Goal: Information Seeking & Learning: Learn about a topic

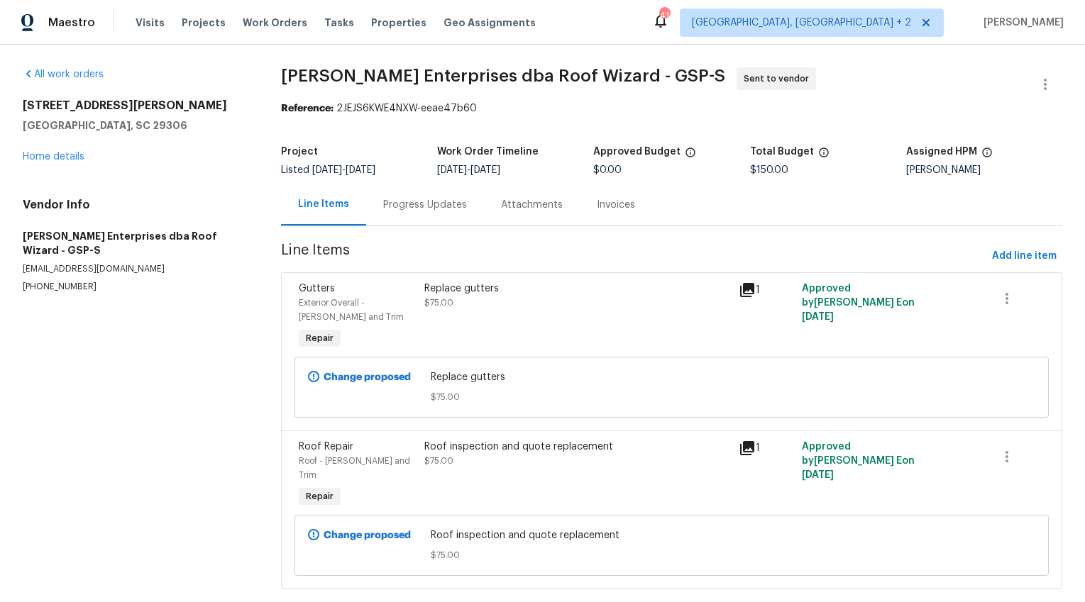
click at [437, 209] on div "Progress Updates" at bounding box center [425, 205] width 84 height 14
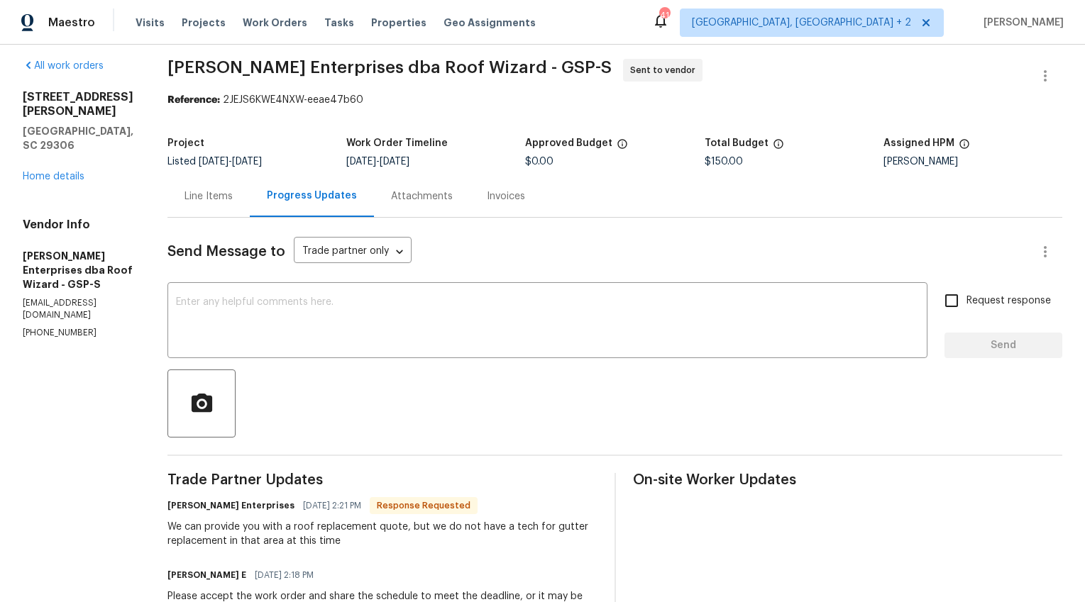
scroll to position [53, 0]
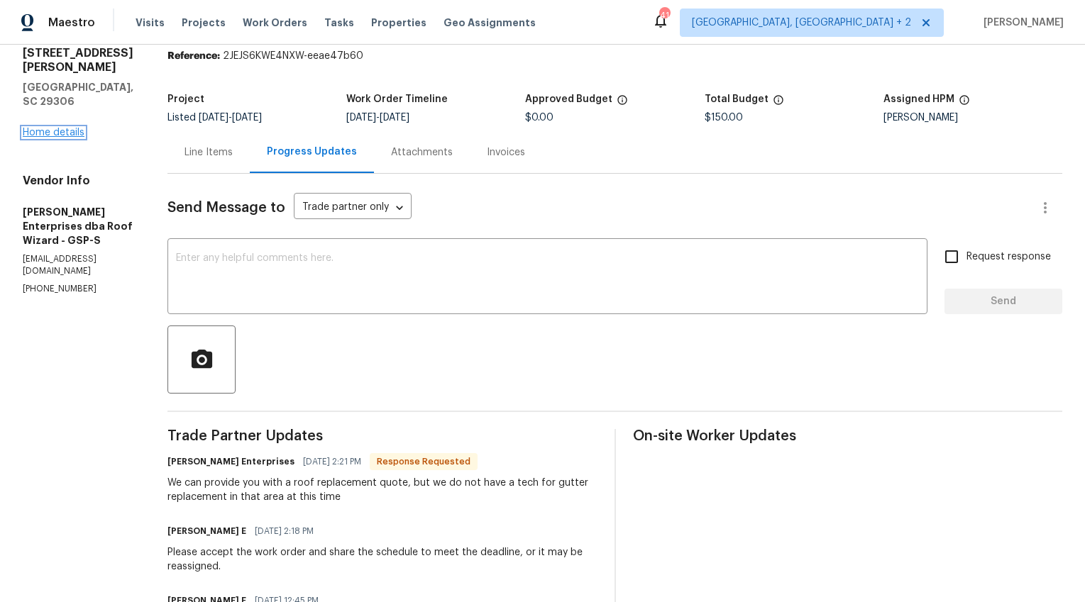
click at [73, 128] on link "Home details" at bounding box center [54, 133] width 62 height 10
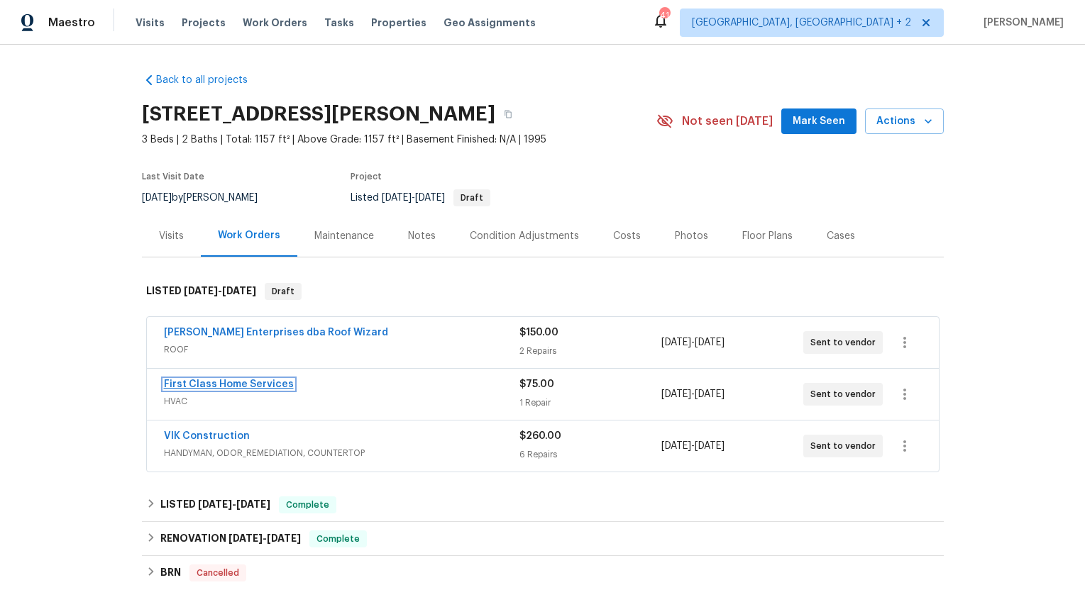
click at [231, 381] on link "First Class Home Services" at bounding box center [229, 385] width 130 height 10
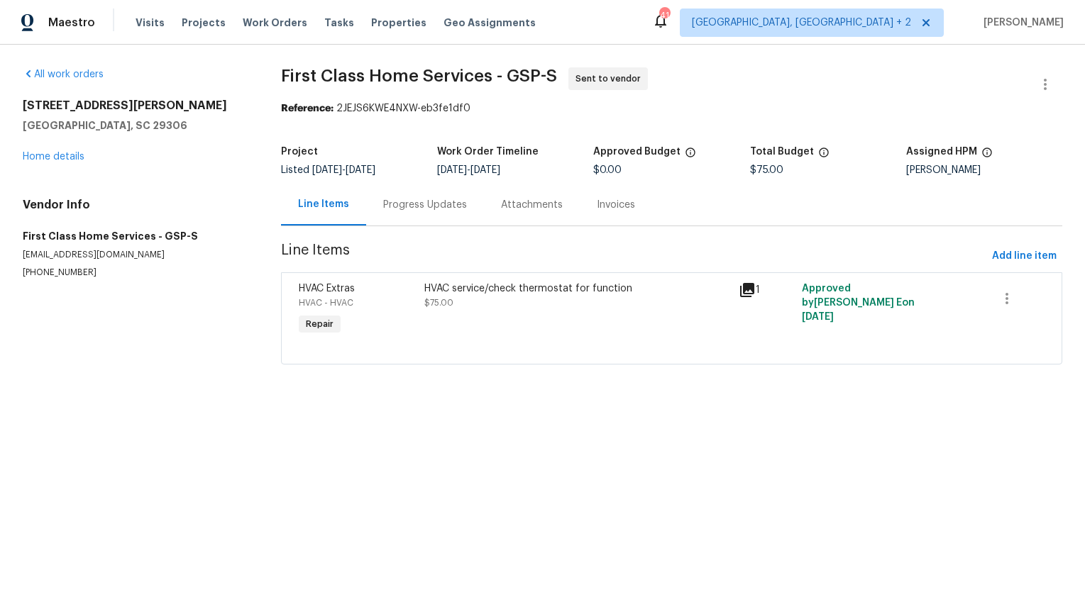
click at [407, 210] on div "Progress Updates" at bounding box center [425, 205] width 84 height 14
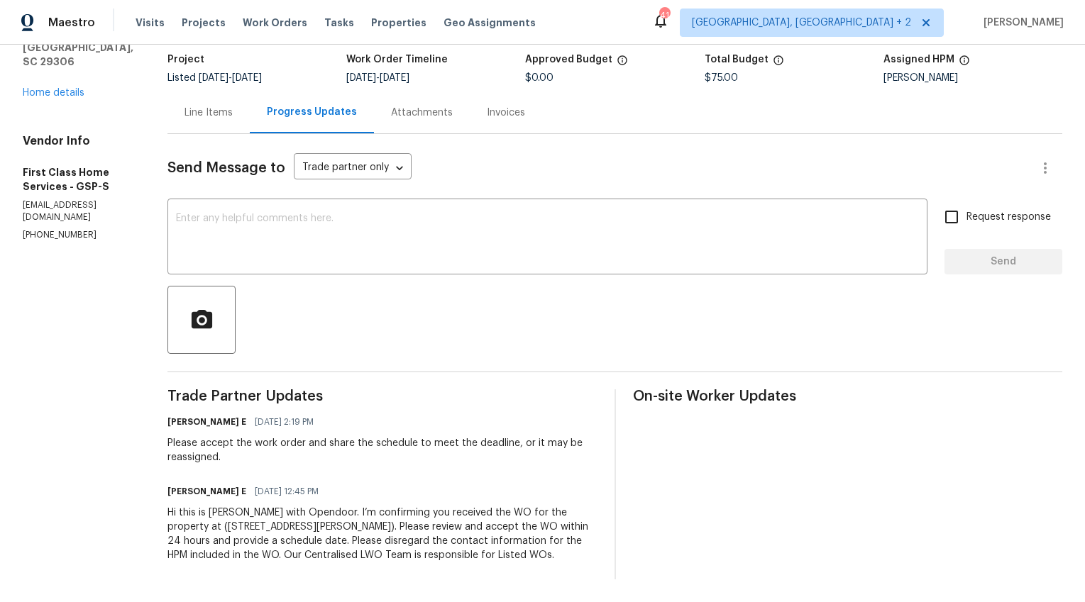
scroll to position [104, 0]
click at [60, 88] on link "Home details" at bounding box center [54, 93] width 62 height 10
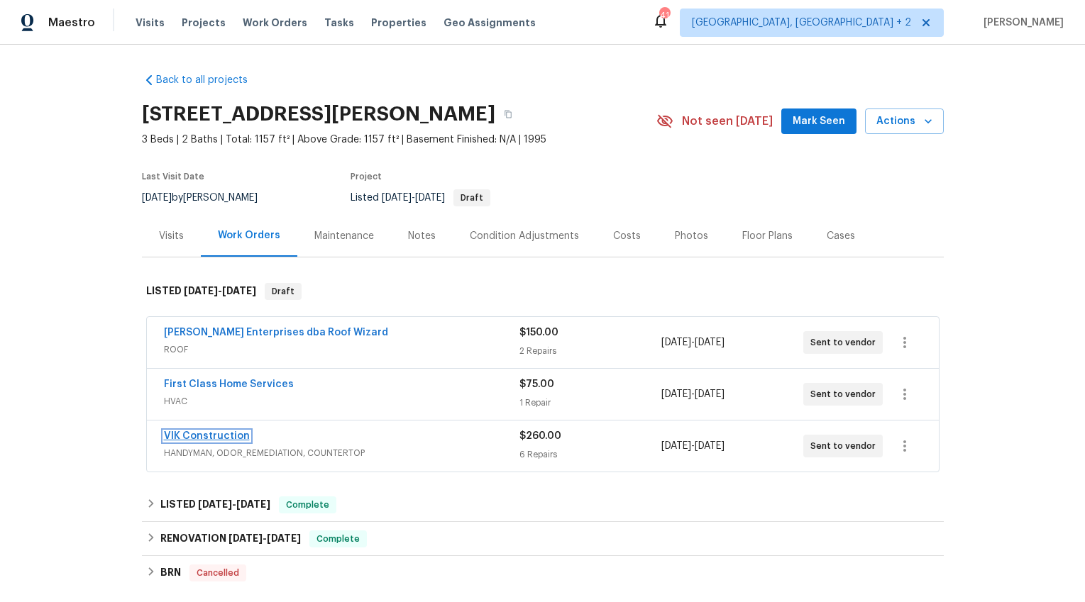
click at [231, 432] on link "VIK Construction" at bounding box center [207, 436] width 86 height 10
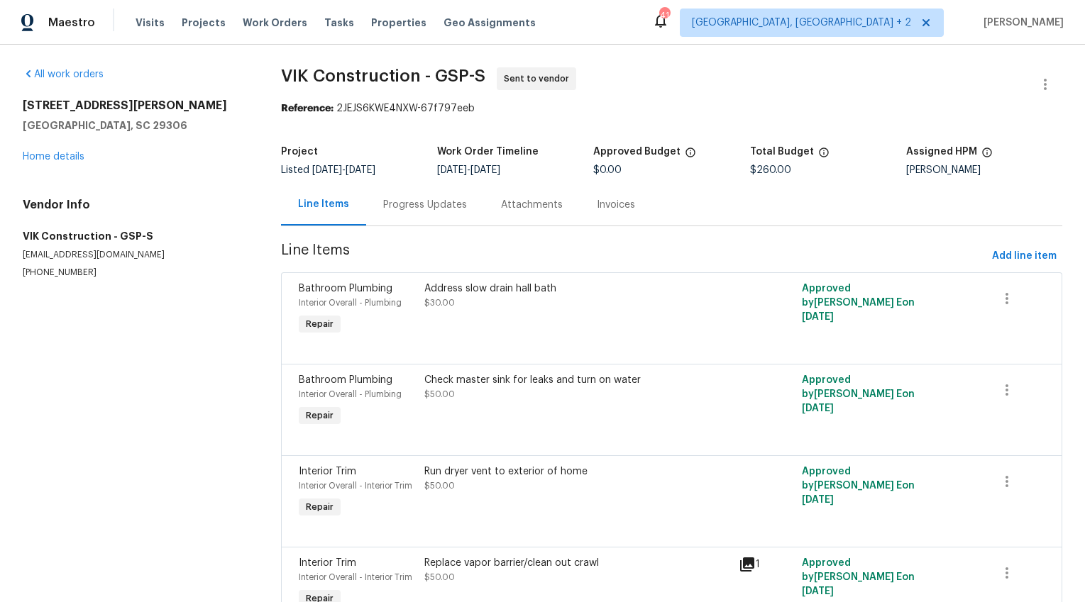
click at [412, 215] on div "Progress Updates" at bounding box center [425, 205] width 118 height 42
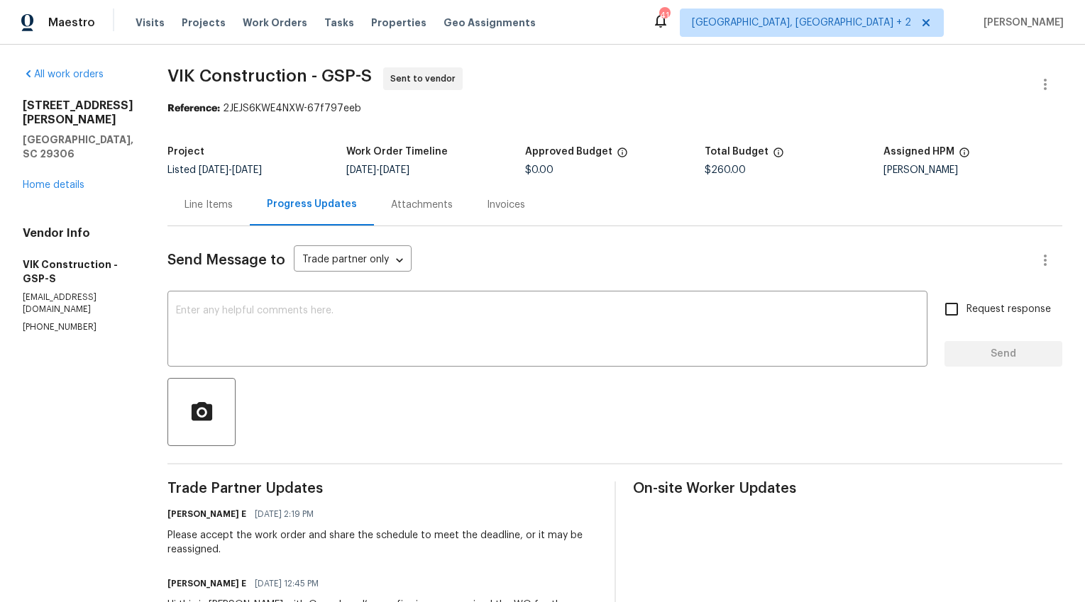
scroll to position [86, 0]
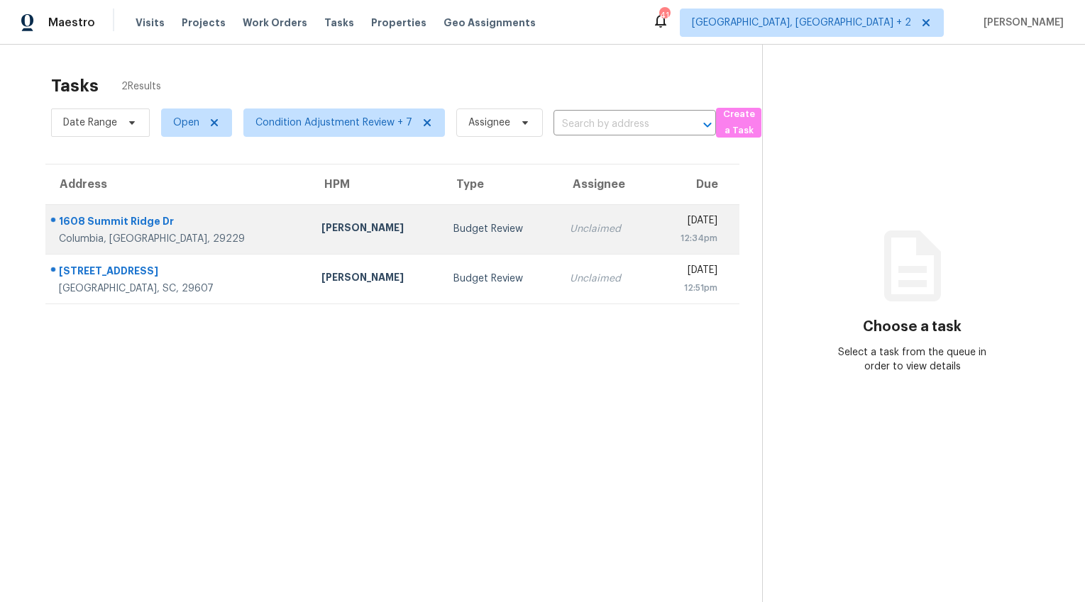
click at [310, 219] on td "[PERSON_NAME]" at bounding box center [376, 229] width 132 height 50
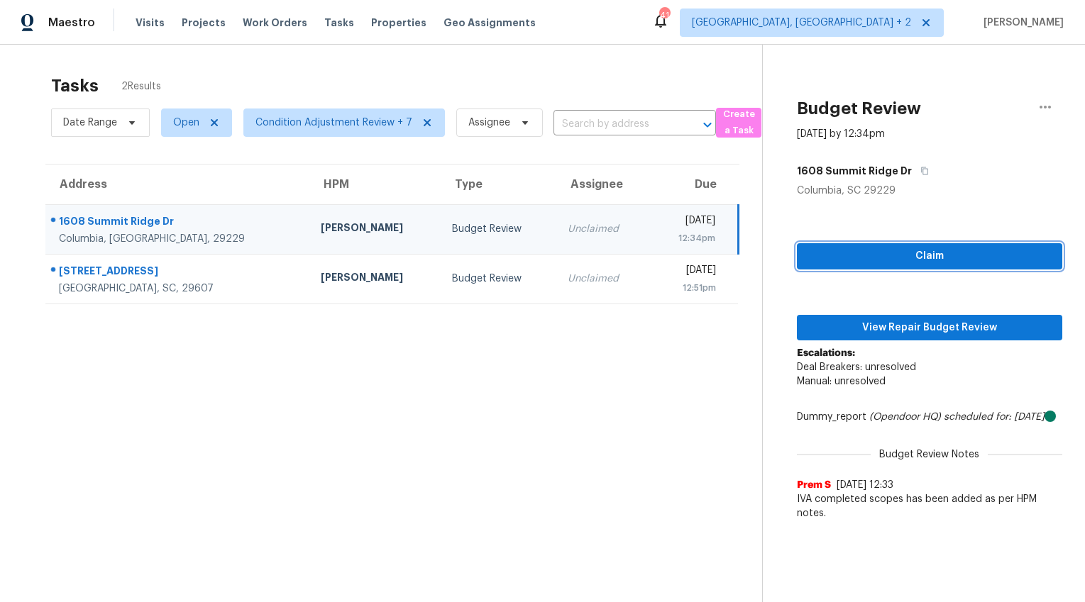
click at [849, 255] on span "Claim" at bounding box center [929, 257] width 243 height 18
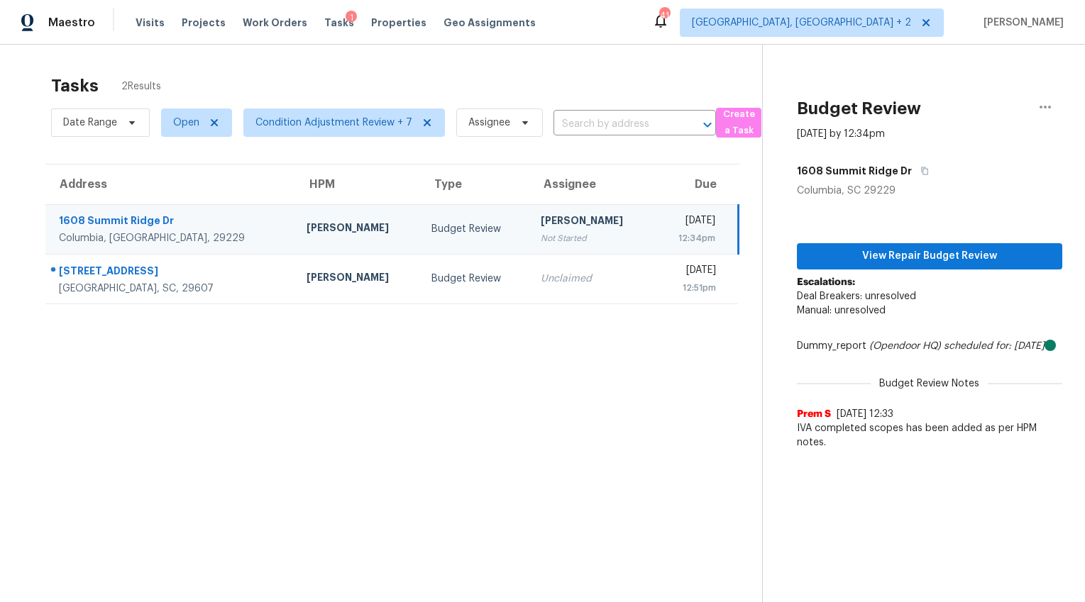
click at [856, 321] on p "Escalations: Deal Breakers: unresolved Manual: unresolved" at bounding box center [929, 303] width 265 height 57
click at [873, 262] on span "View Repair Budget Review" at bounding box center [929, 257] width 243 height 18
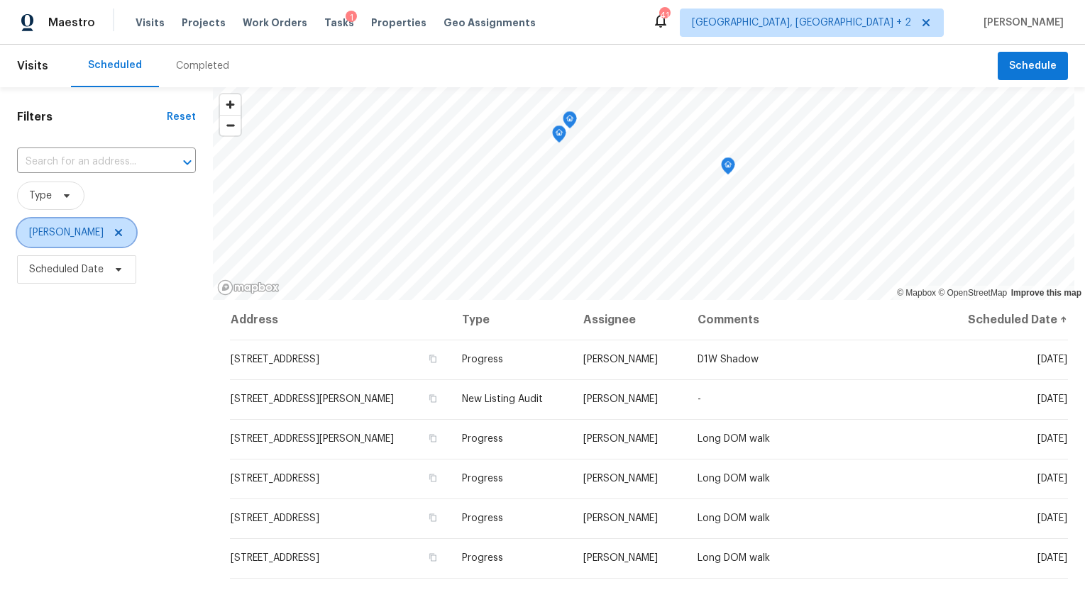
click at [113, 235] on icon at bounding box center [118, 232] width 11 height 11
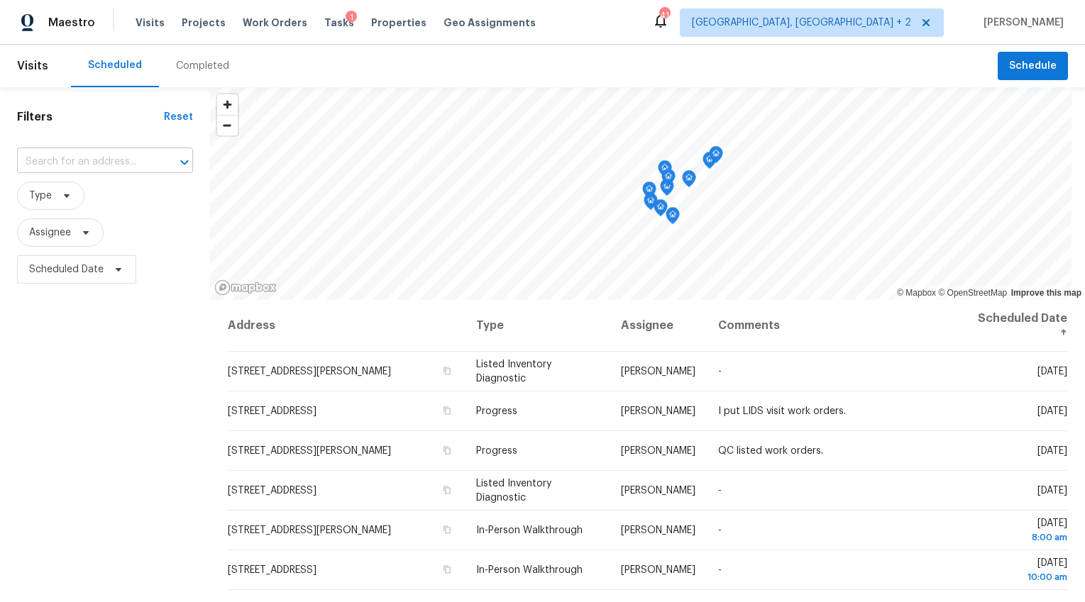
click at [98, 165] on input "text" at bounding box center [85, 162] width 136 height 22
click at [209, 62] on div "Completed" at bounding box center [202, 66] width 53 height 14
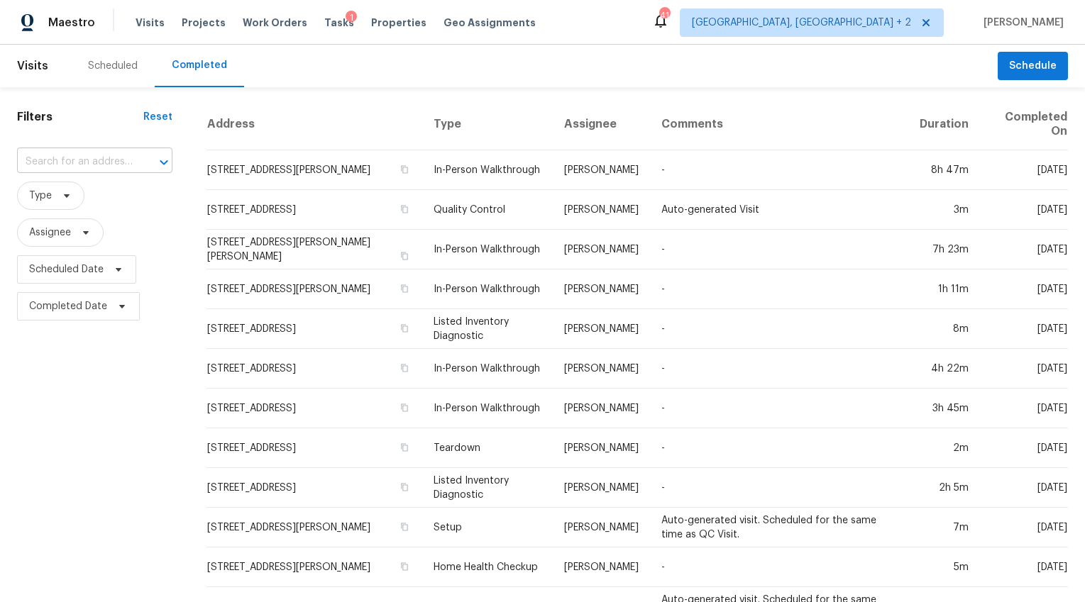
click at [89, 158] on input "text" at bounding box center [75, 162] width 116 height 22
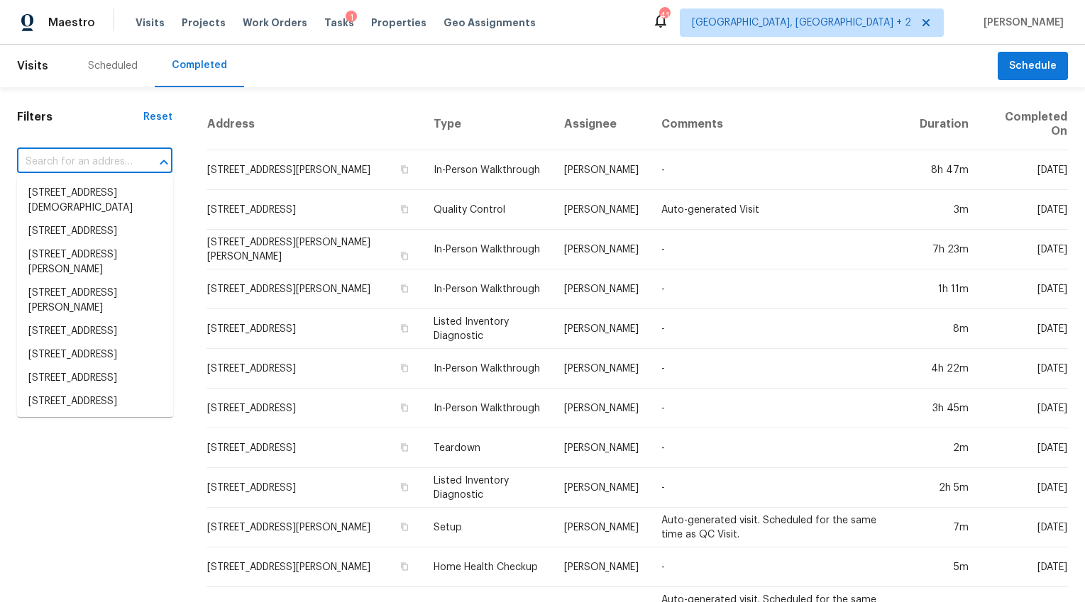
paste input "1608 Summit Ridge Dr, Columbia, SC 29229"
type input "1608 Summit Ridge Dr, Columbia, SC 29229"
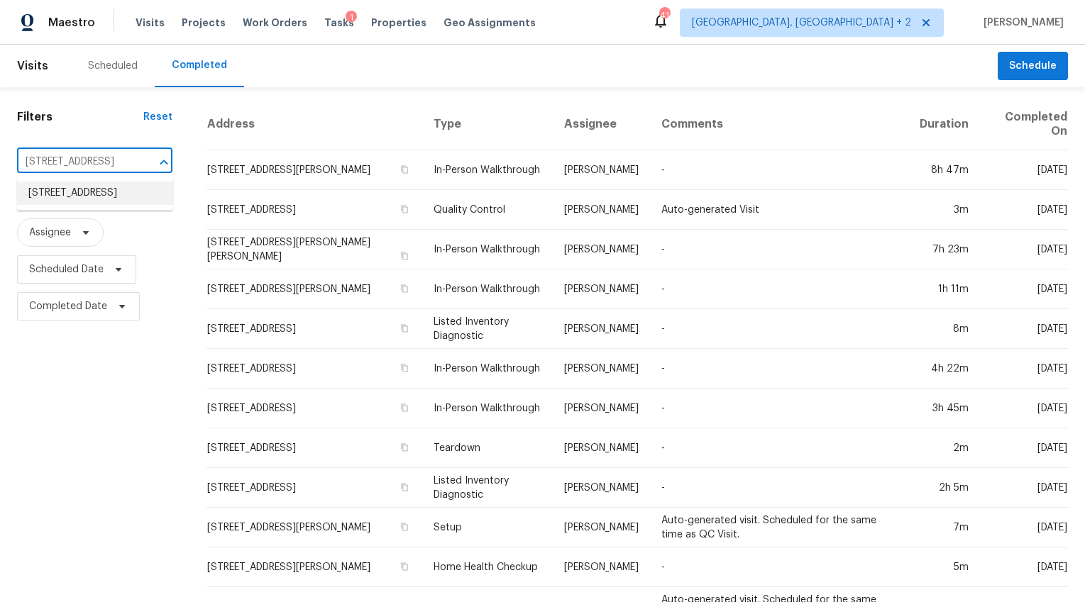
click at [102, 196] on li "1608 Summit Ridge Dr, Columbia, SC 29229" at bounding box center [95, 193] width 156 height 23
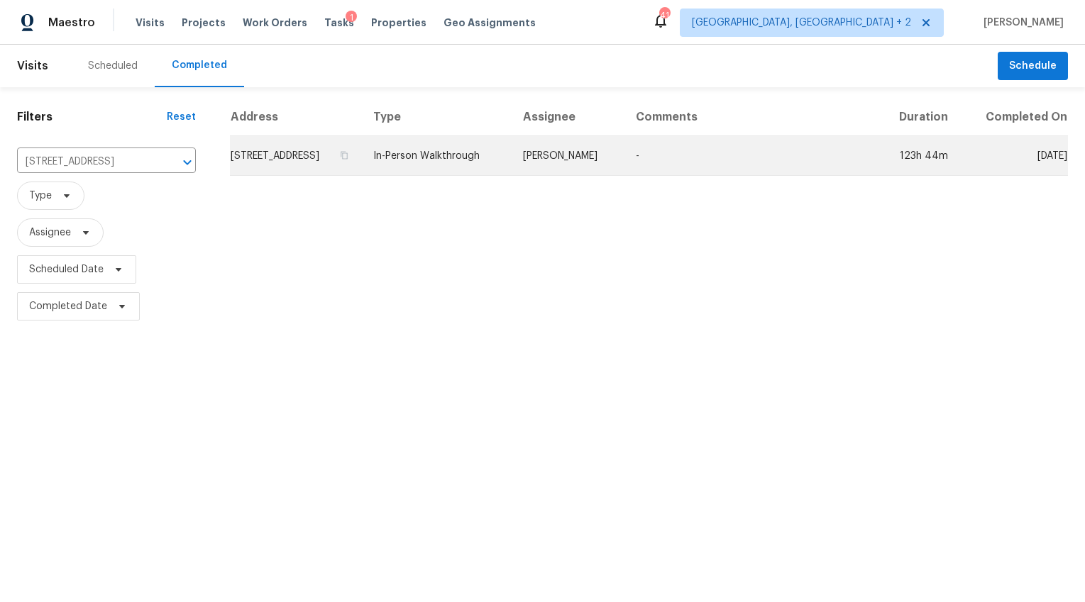
click at [326, 162] on td "1608 Summit Ridge Dr, Columbia, SC 29229" at bounding box center [296, 156] width 132 height 40
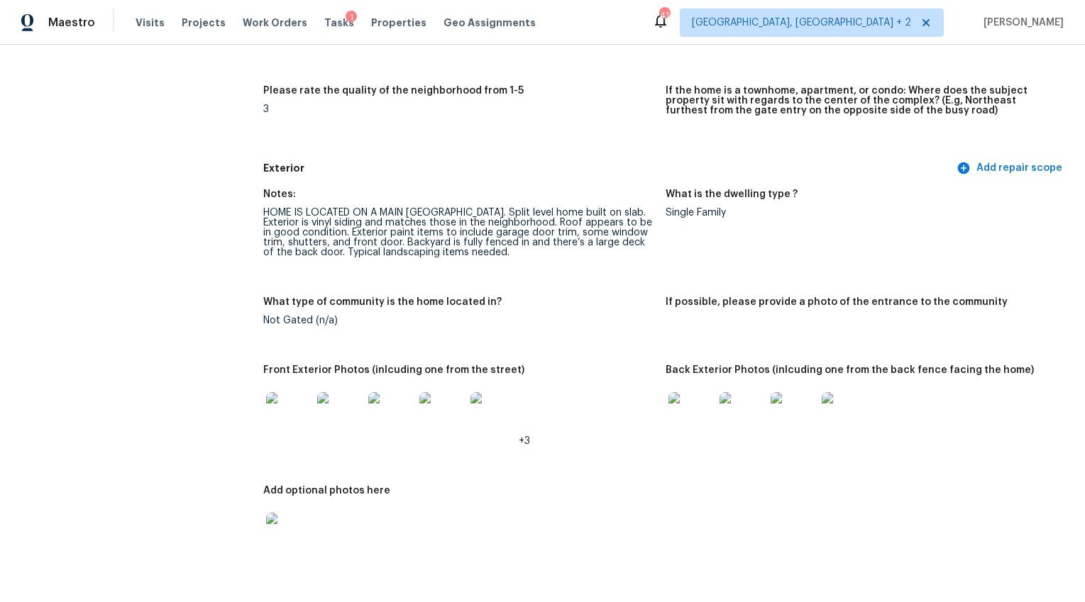
scroll to position [409, 0]
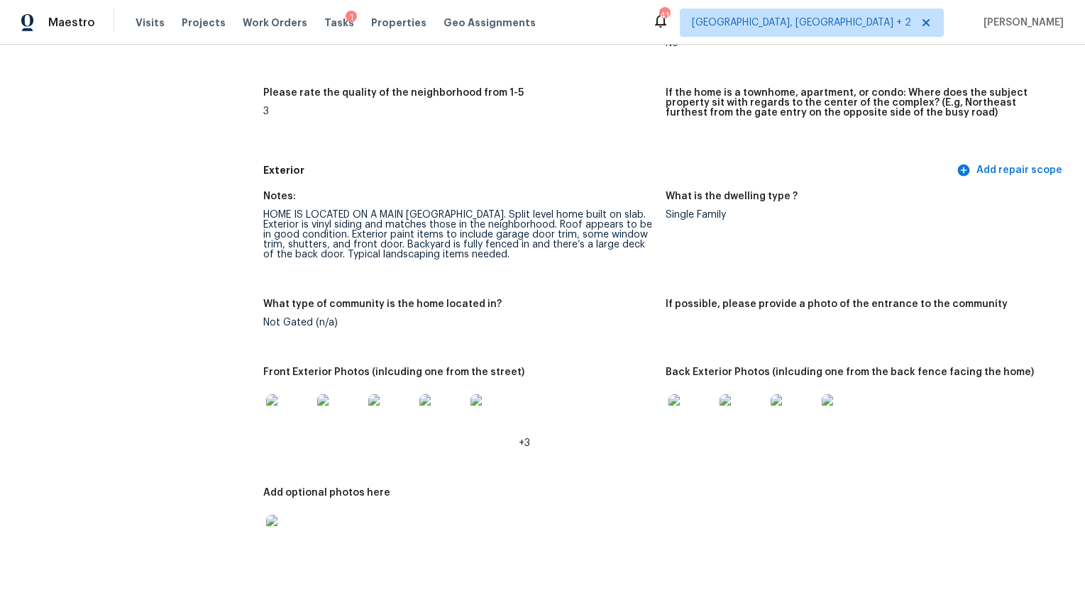
click at [307, 395] on img at bounding box center [288, 417] width 45 height 45
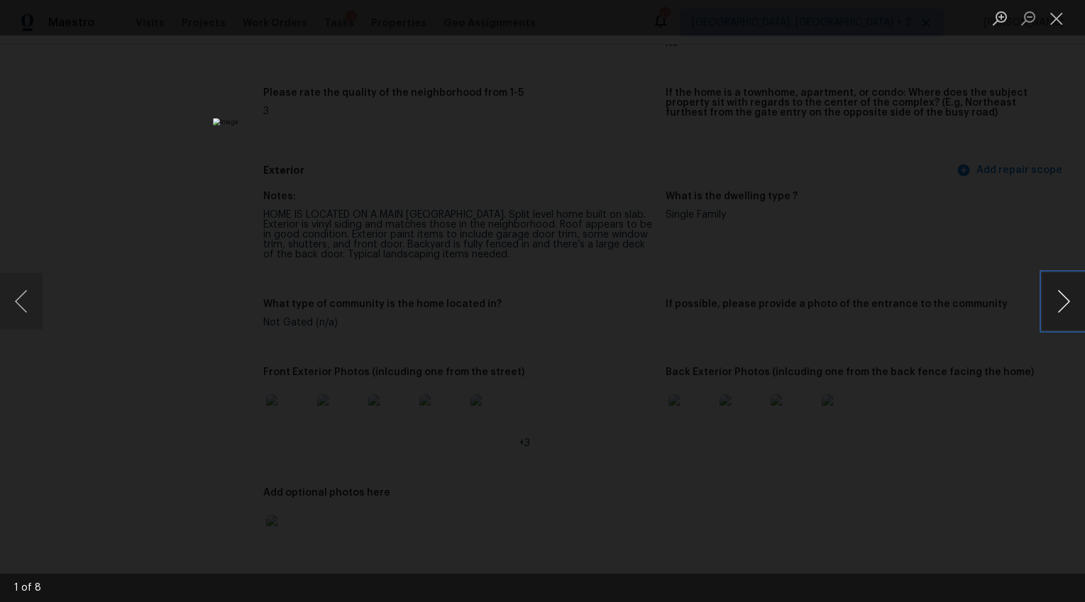
click at [1059, 295] on button "Next image" at bounding box center [1063, 301] width 43 height 57
click at [1060, 292] on button "Next image" at bounding box center [1063, 301] width 43 height 57
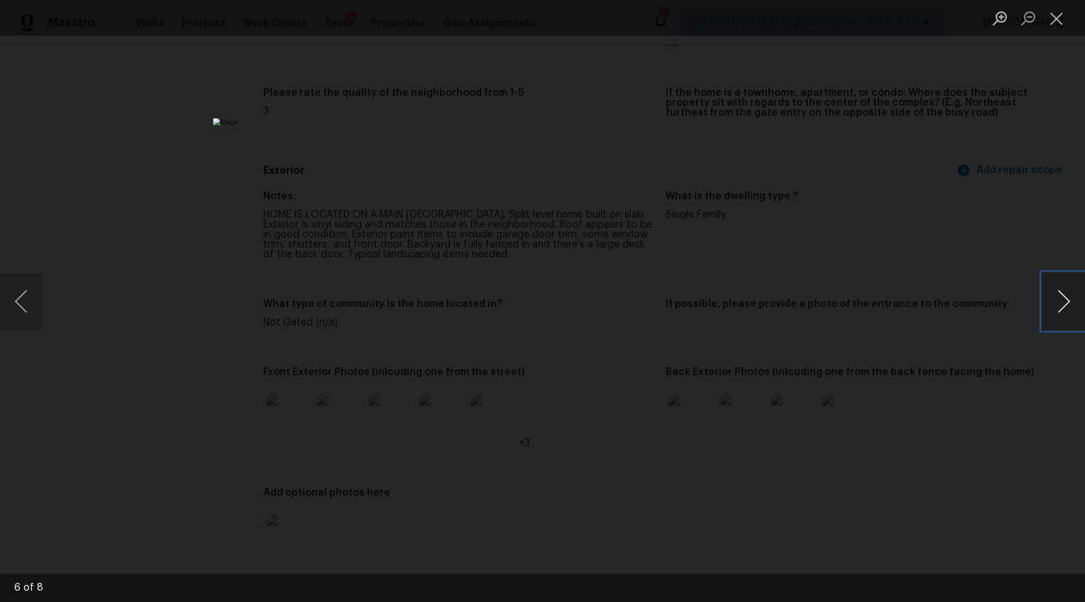
click at [1060, 292] on button "Next image" at bounding box center [1063, 301] width 43 height 57
click at [1007, 369] on div "Lightbox" at bounding box center [542, 301] width 1085 height 602
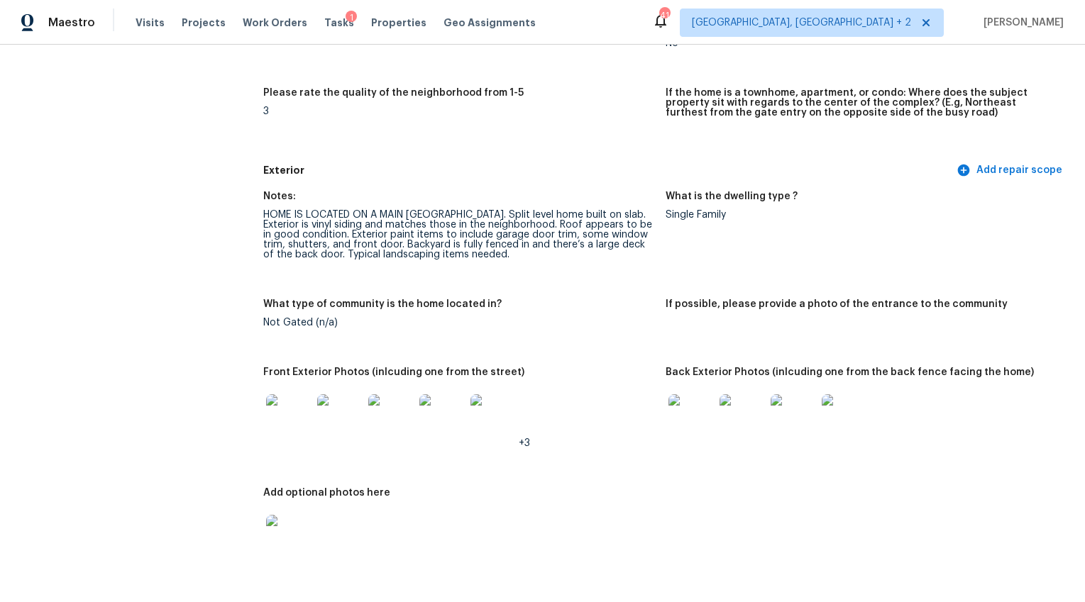
click at [701, 395] on img at bounding box center [690, 417] width 45 height 45
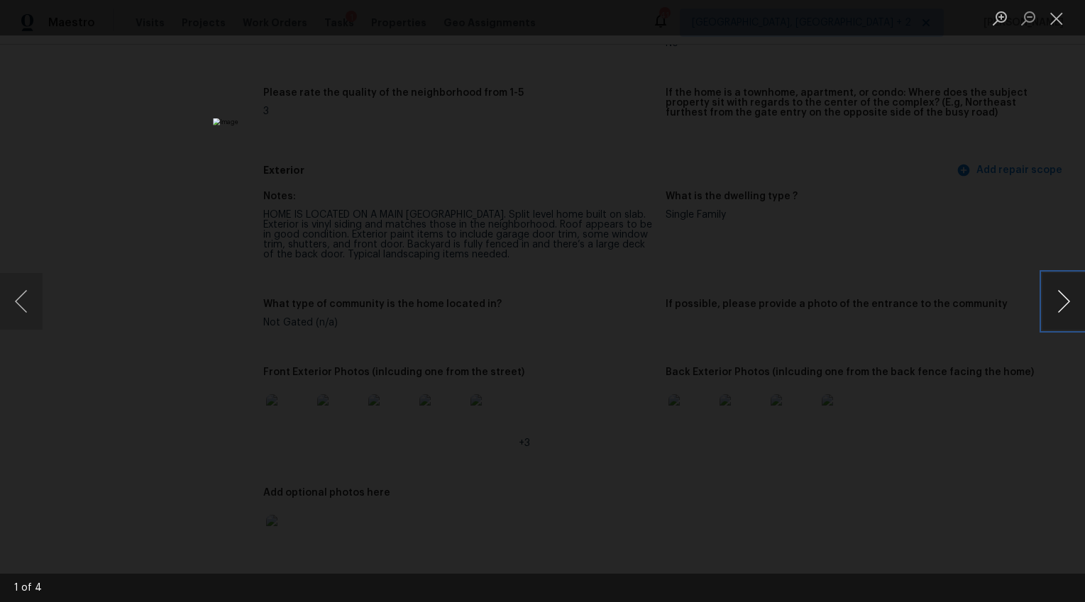
click at [1043, 297] on button "Next image" at bounding box center [1063, 301] width 43 height 57
click at [1042, 296] on button "Next image" at bounding box center [1063, 301] width 43 height 57
click at [1042, 295] on button "Next image" at bounding box center [1063, 301] width 43 height 57
click at [1041, 297] on div "Lightbox" at bounding box center [542, 301] width 1085 height 602
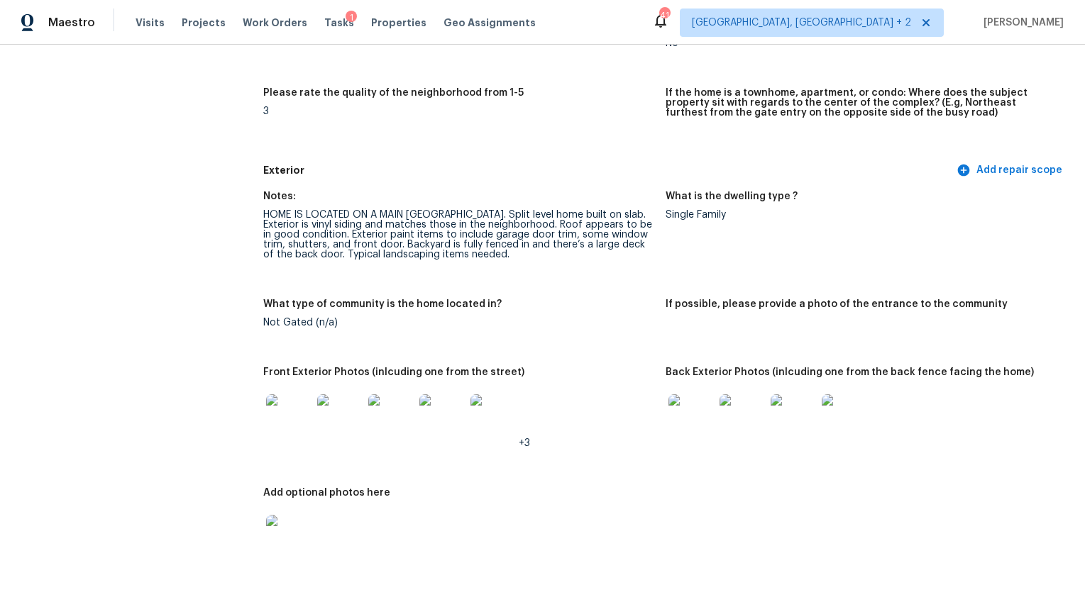
click at [275, 539] on img at bounding box center [288, 537] width 45 height 45
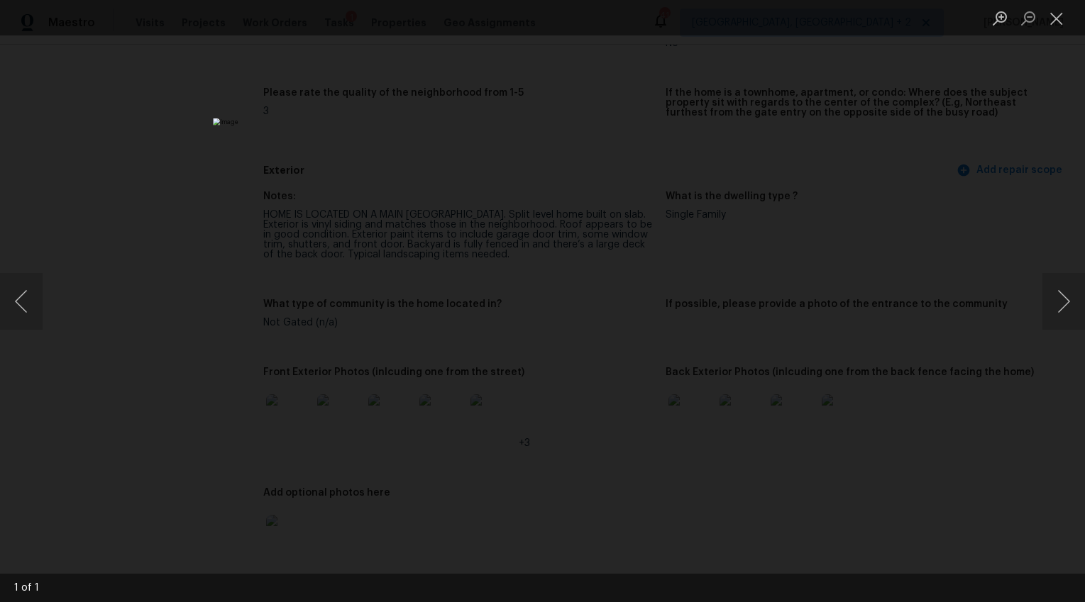
click at [843, 475] on div "Lightbox" at bounding box center [542, 301] width 1085 height 602
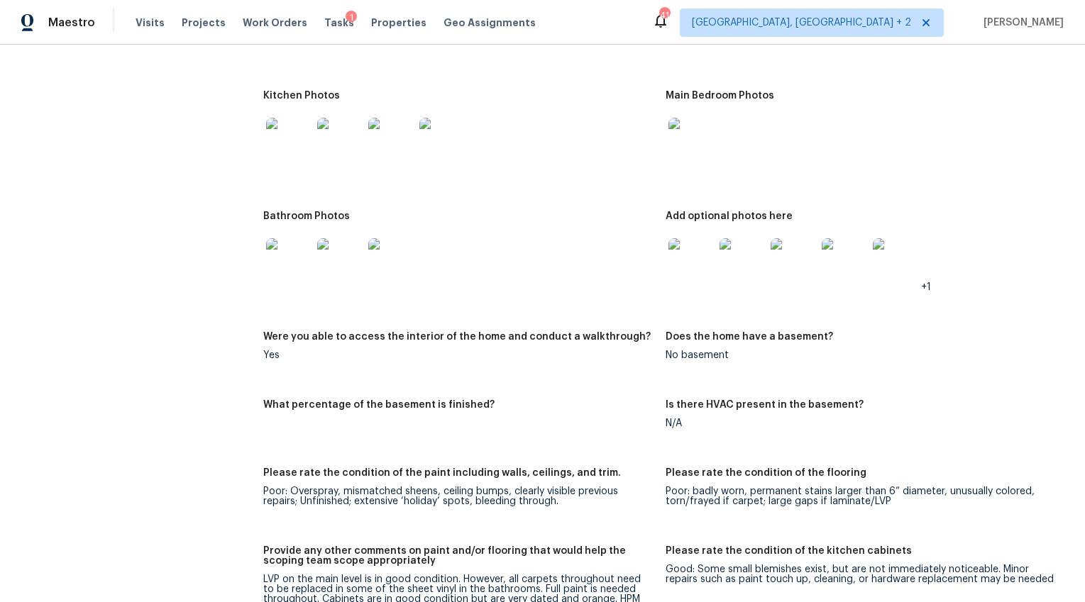
scroll to position [1796, 0]
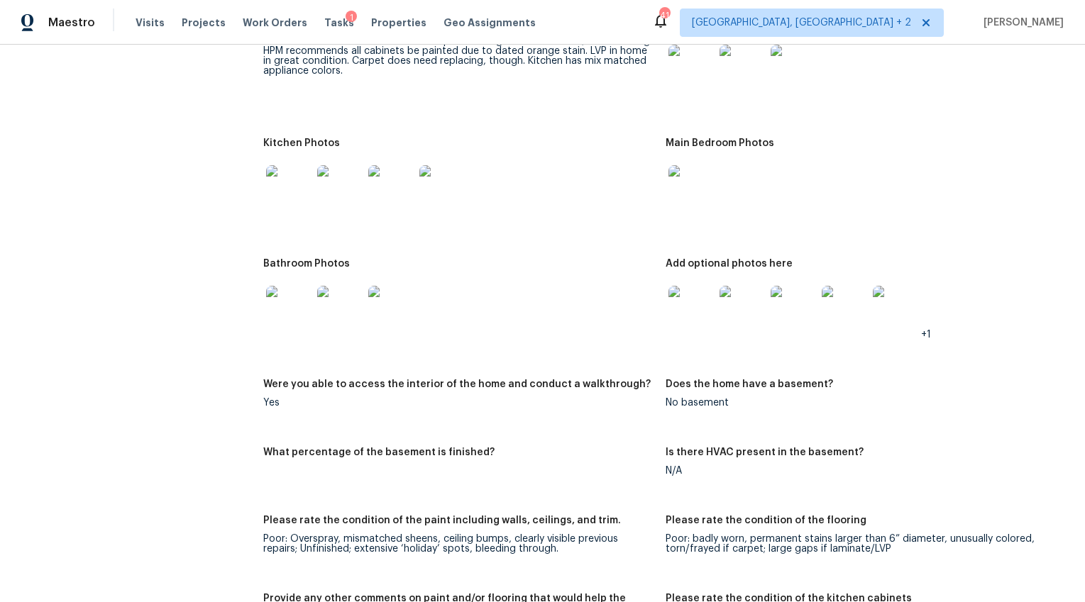
click at [280, 170] on img at bounding box center [288, 187] width 45 height 45
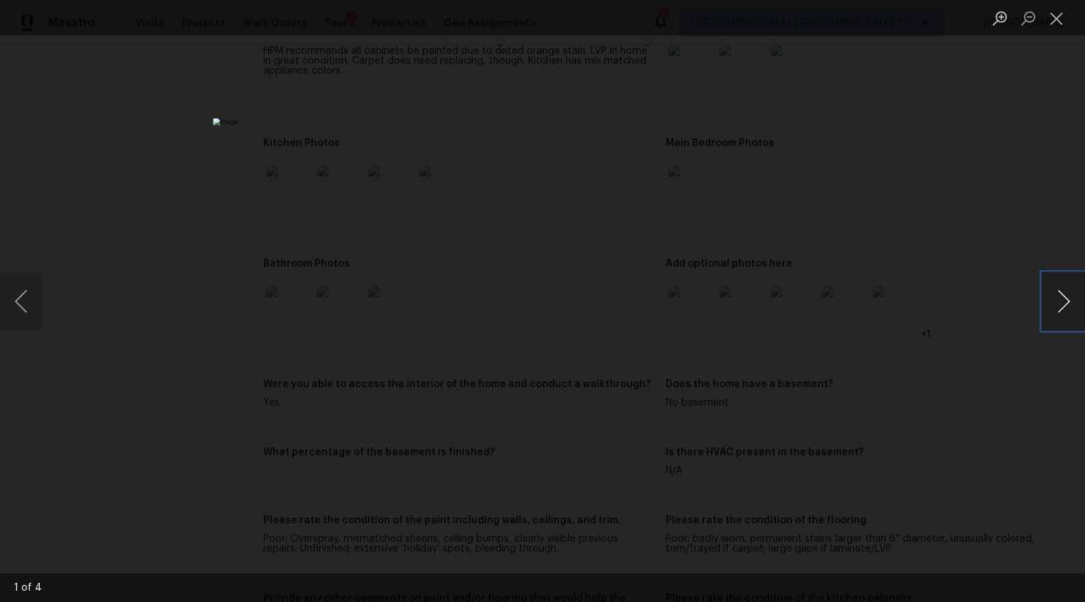
click at [1057, 297] on button "Next image" at bounding box center [1063, 301] width 43 height 57
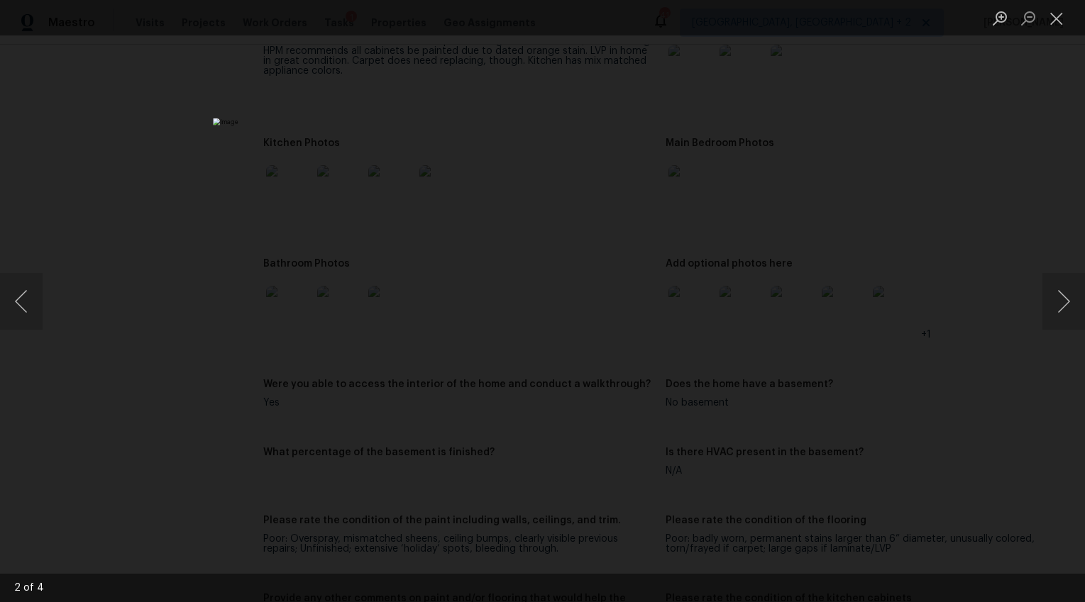
click at [919, 436] on div "Lightbox" at bounding box center [542, 301] width 1085 height 602
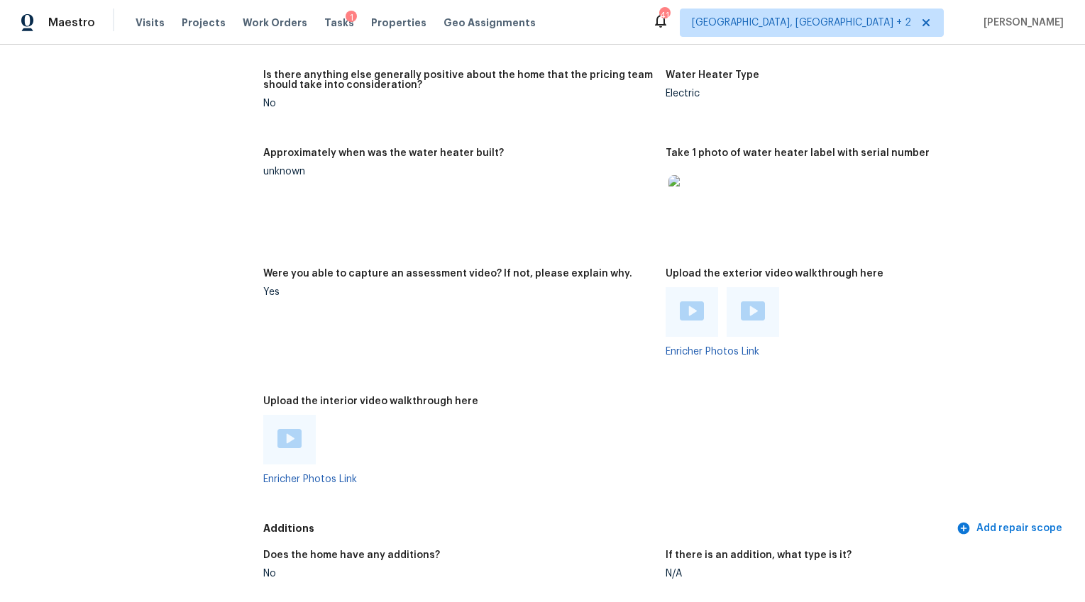
scroll to position [2651, 0]
click at [752, 304] on img at bounding box center [753, 311] width 24 height 19
click at [683, 302] on img at bounding box center [692, 311] width 24 height 19
click at [289, 432] on img at bounding box center [289, 439] width 24 height 19
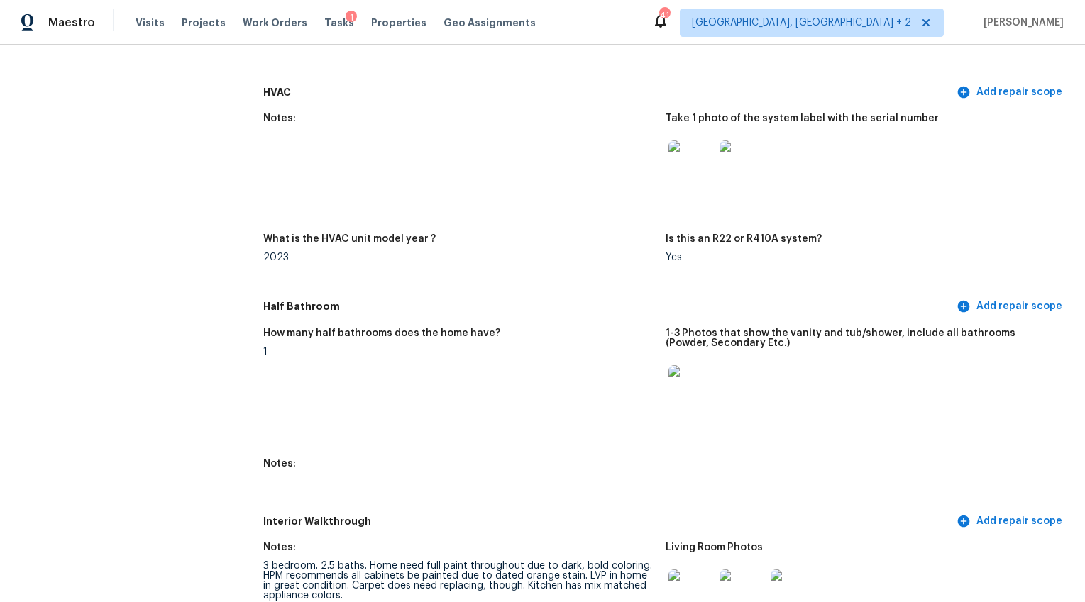
scroll to position [1192, 0]
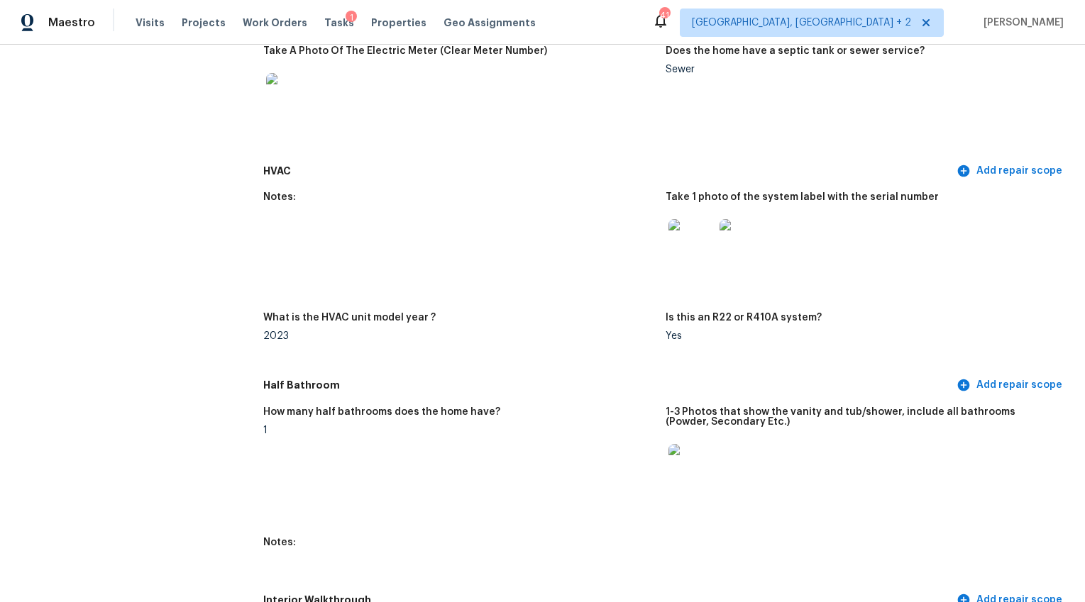
click at [677, 243] on img at bounding box center [690, 241] width 45 height 45
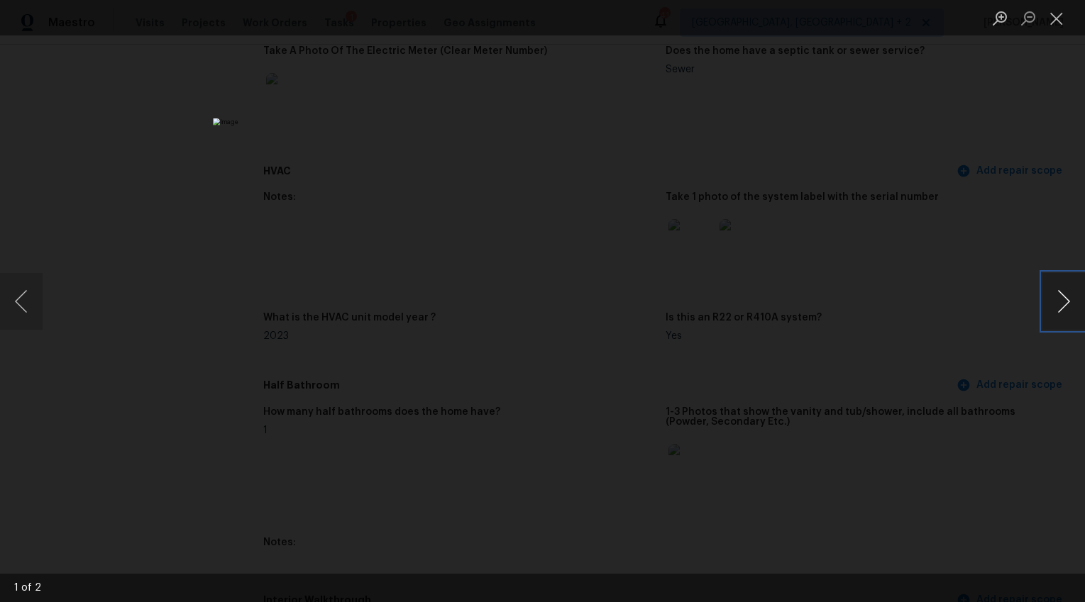
click at [1068, 300] on button "Next image" at bounding box center [1063, 301] width 43 height 57
click at [880, 380] on div "Lightbox" at bounding box center [542, 301] width 1085 height 602
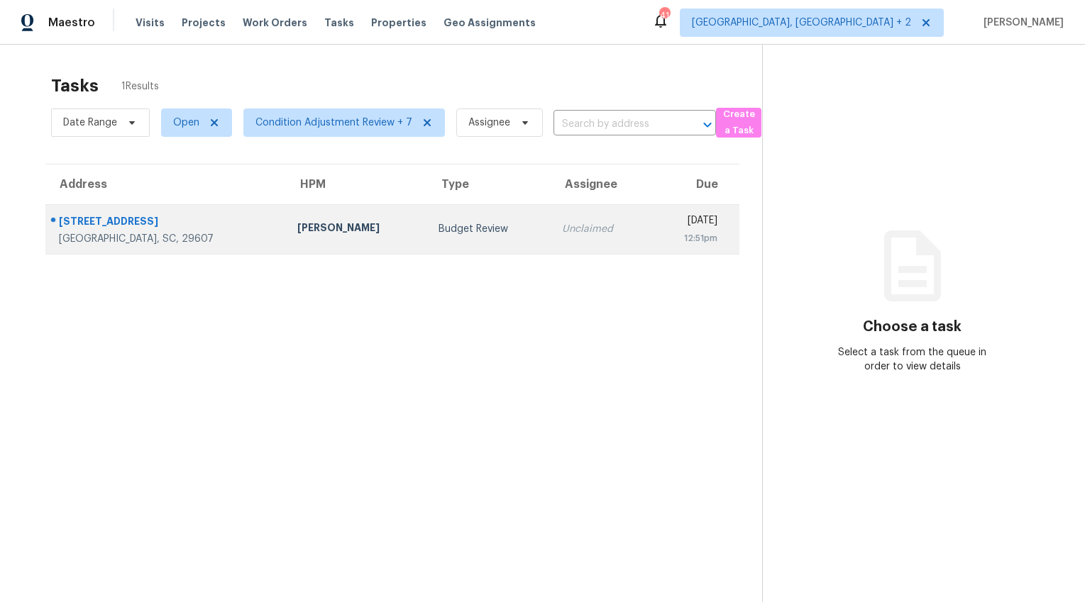
click at [297, 227] on div "[PERSON_NAME]" at bounding box center [356, 230] width 118 height 18
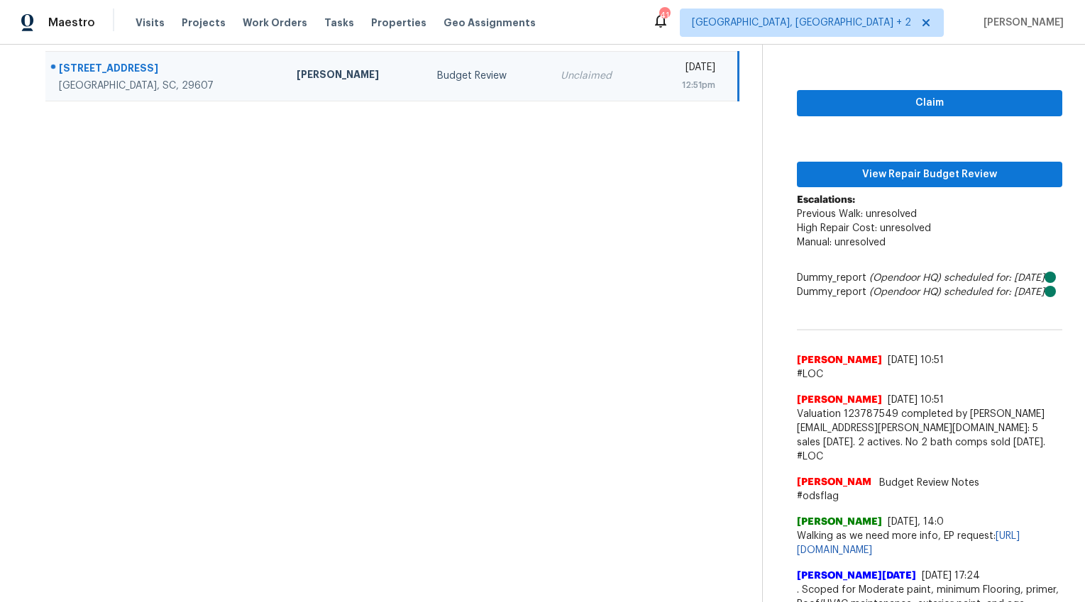
scroll to position [50, 0]
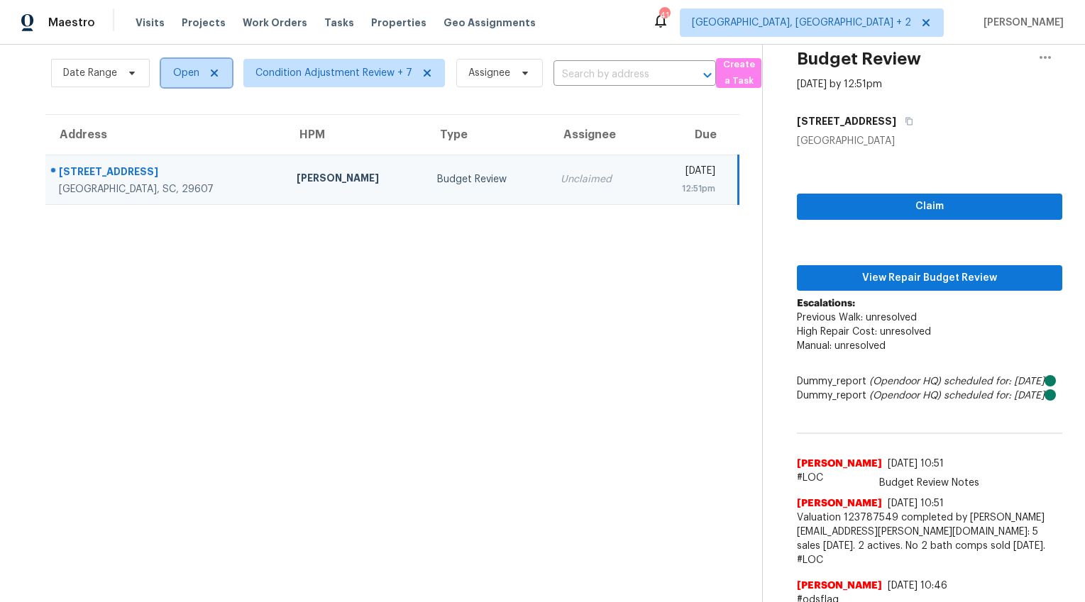
click at [179, 70] on span "Open" at bounding box center [186, 73] width 26 height 14
click at [181, 130] on label "Closed" at bounding box center [194, 133] width 51 height 14
click at [178, 130] on input "Closed" at bounding box center [173, 130] width 9 height 9
checkbox input "true"
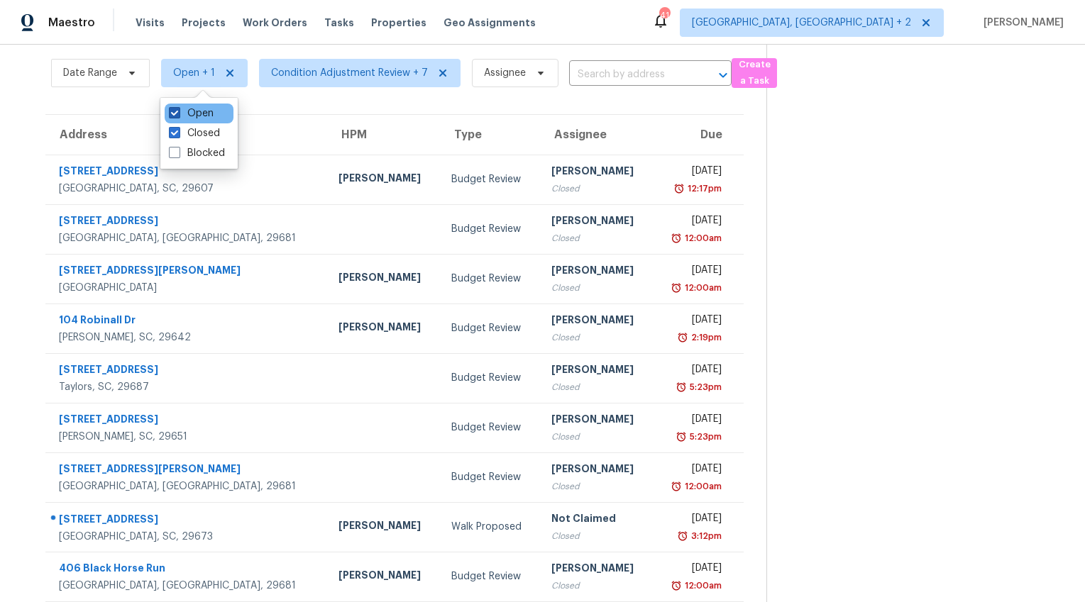
click at [172, 113] on span at bounding box center [174, 112] width 11 height 11
click at [172, 113] on input "Open" at bounding box center [173, 110] width 9 height 9
checkbox input "false"
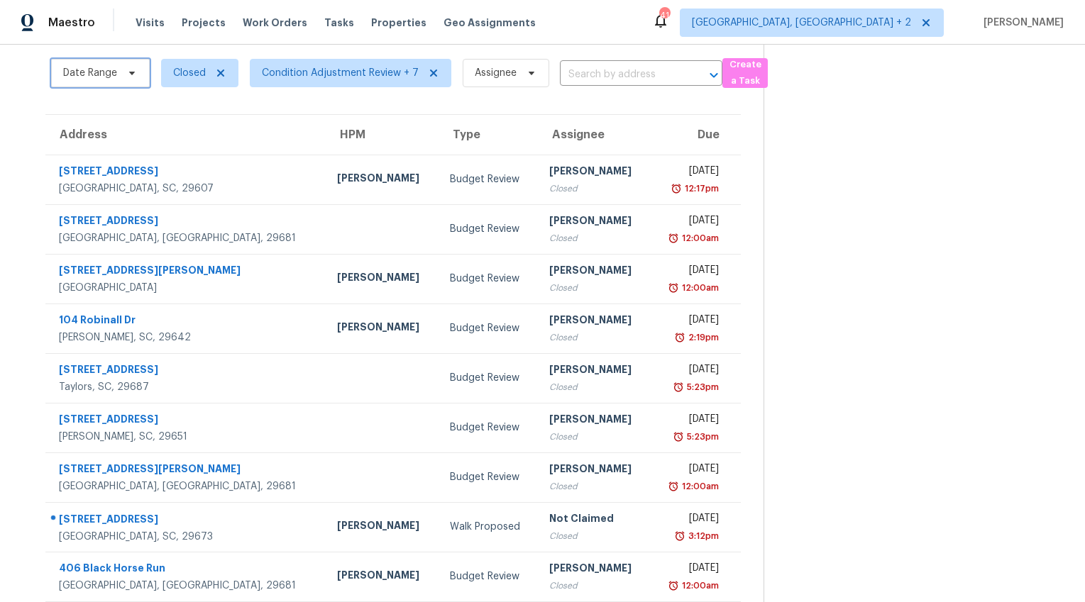
click at [101, 72] on span "Date Range" at bounding box center [90, 73] width 54 height 14
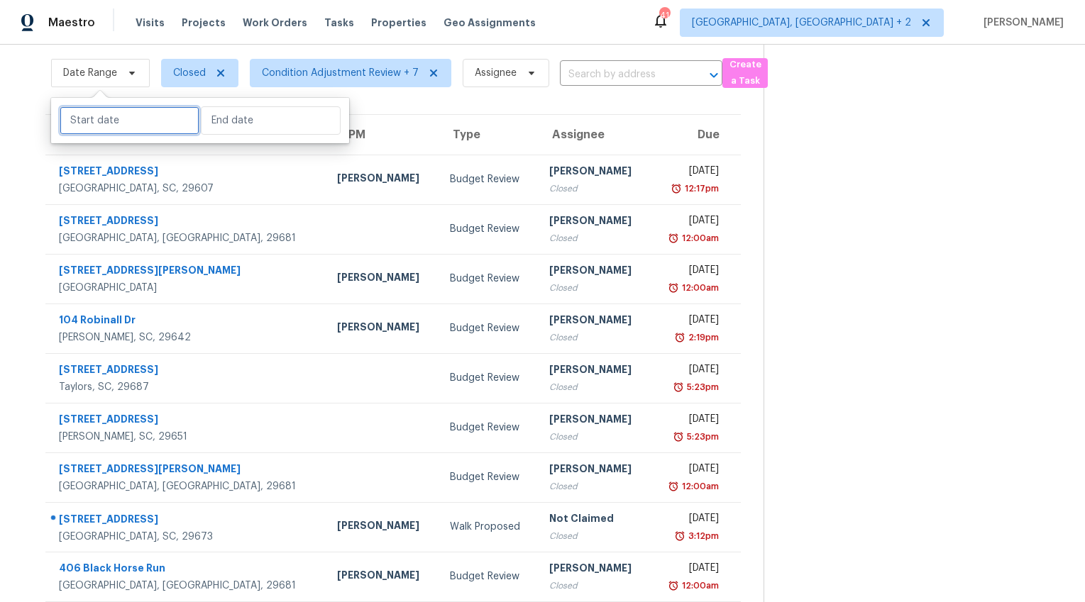
click at [114, 116] on input "text" at bounding box center [130, 120] width 140 height 28
select select "7"
select select "2025"
select select "8"
select select "2025"
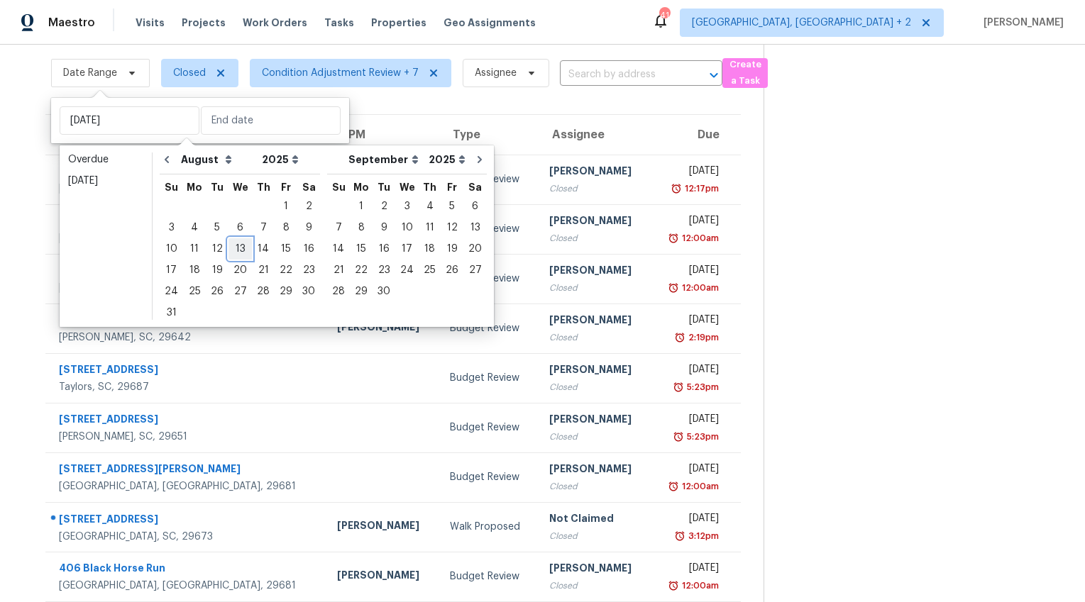
click at [228, 245] on div "13" at bounding box center [239, 249] width 23 height 20
type input "Wed, Aug 13"
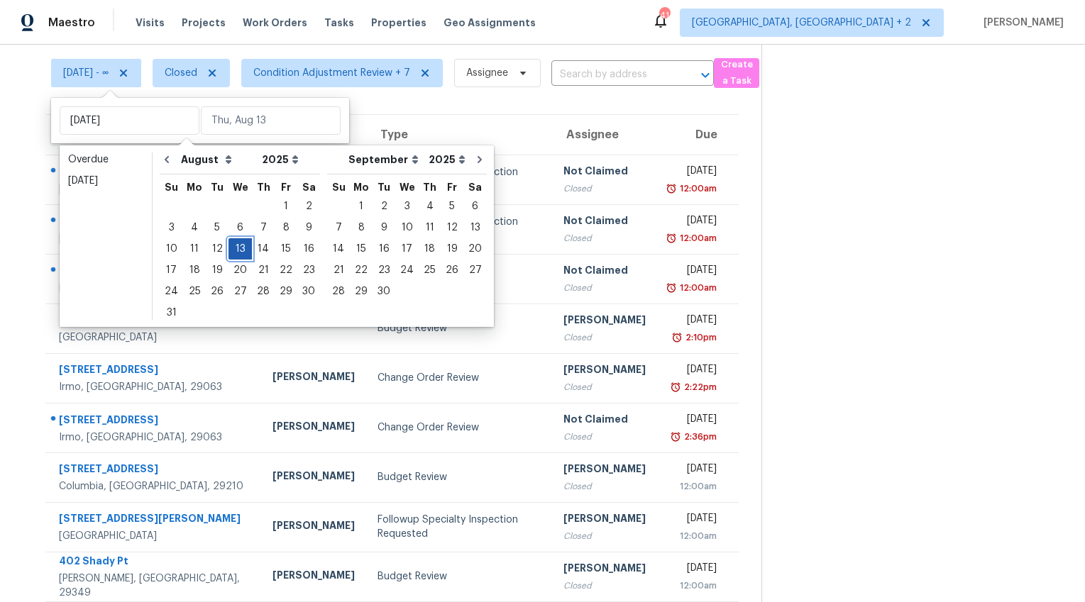
click at [228, 245] on div "13" at bounding box center [239, 249] width 23 height 20
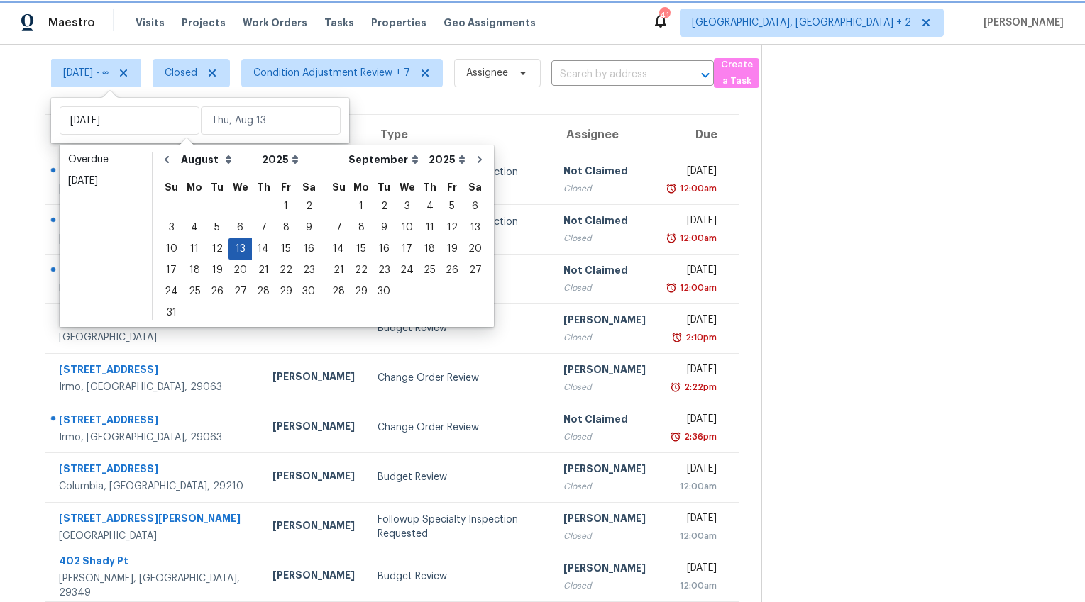
type input "Wed, Aug 13"
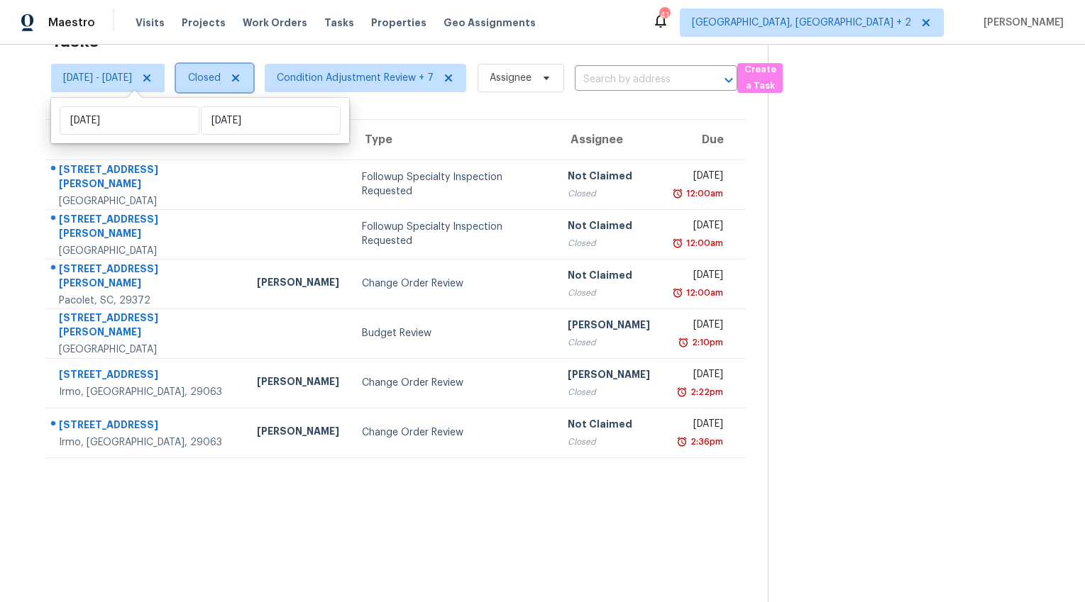
click at [221, 72] on span "Closed" at bounding box center [204, 78] width 33 height 14
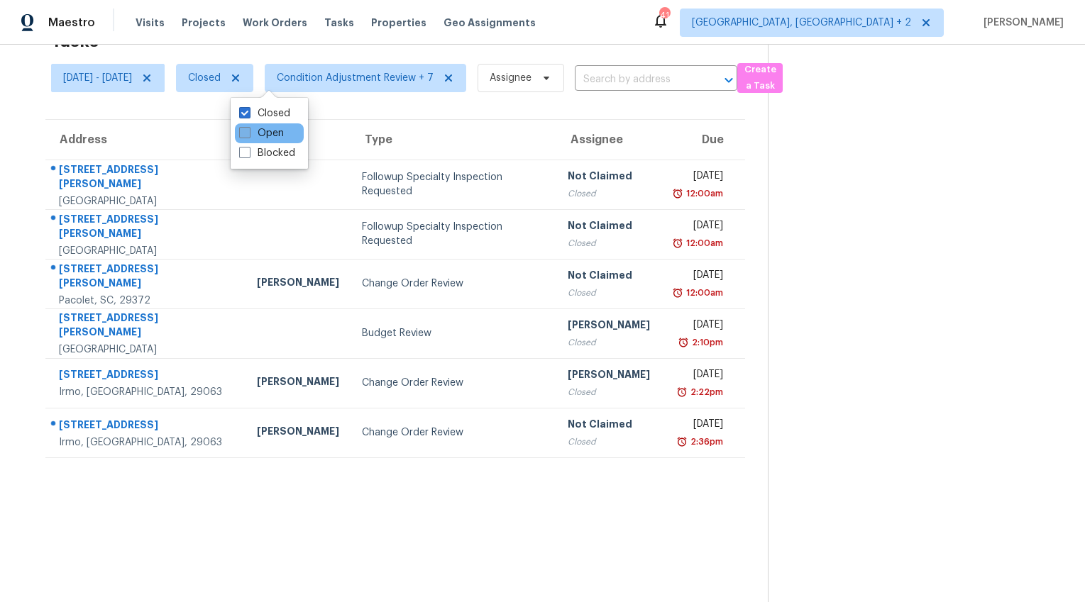
click at [246, 136] on span at bounding box center [244, 132] width 11 height 11
click at [246, 136] on input "Open" at bounding box center [243, 130] width 9 height 9
checkbox input "true"
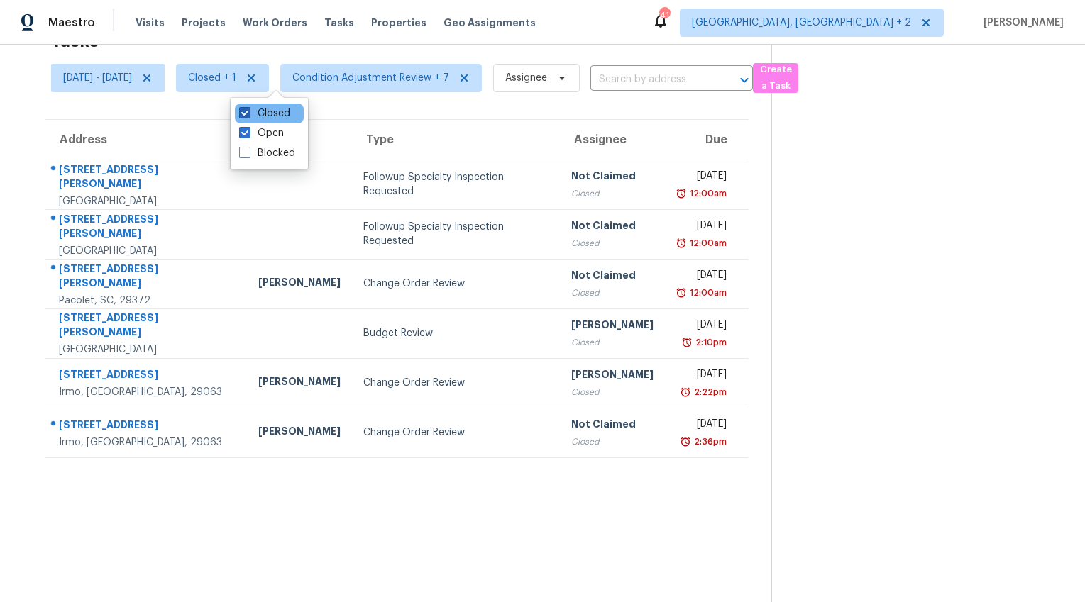
click at [245, 111] on span at bounding box center [244, 112] width 11 height 11
click at [245, 111] on input "Closed" at bounding box center [243, 110] width 9 height 9
checkbox input "false"
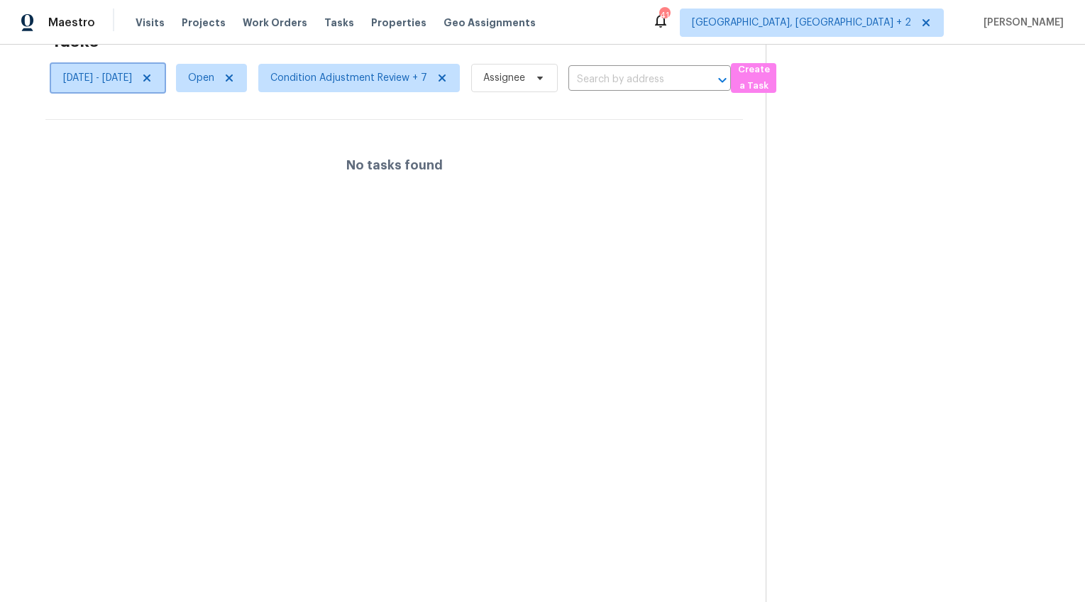
click at [150, 75] on icon at bounding box center [146, 78] width 7 height 7
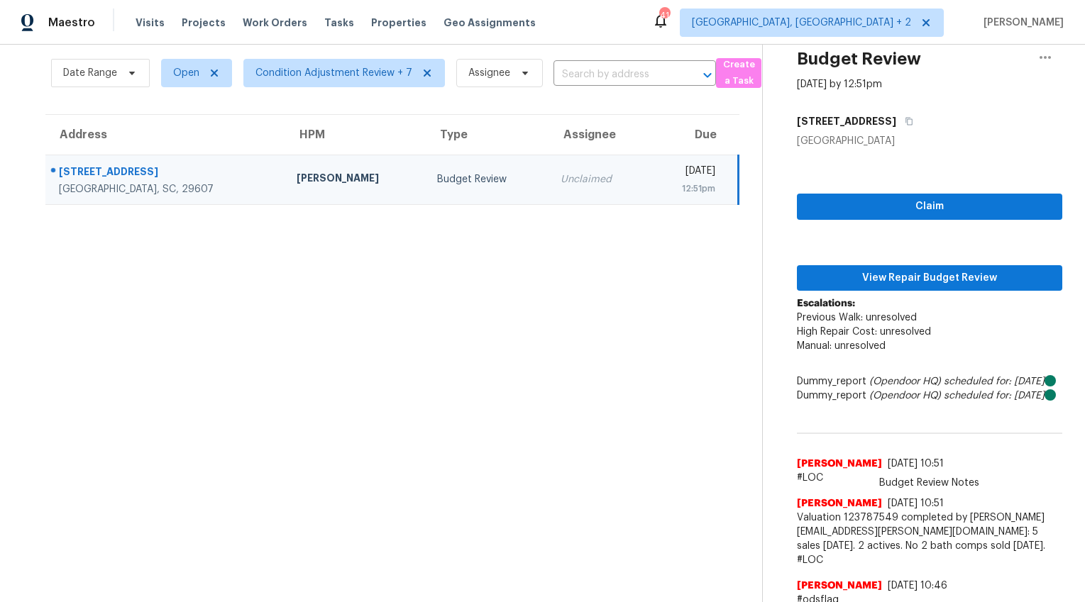
click at [134, 162] on td "701 Wenwood Cir Greenville, SC, 29607" at bounding box center [165, 180] width 240 height 50
click at [129, 170] on div "[STREET_ADDRESS]" at bounding box center [166, 174] width 215 height 18
click at [878, 204] on span "Claim" at bounding box center [929, 207] width 243 height 18
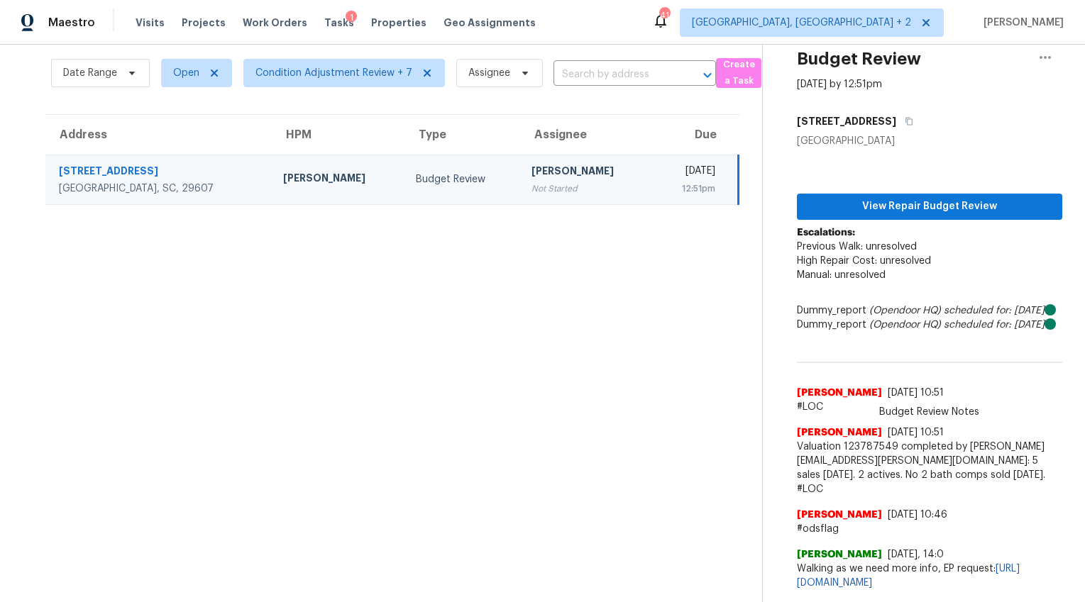
click at [880, 278] on p "Escalations: Previous Walk: unresolved High Repair Cost: unresolved Manual: unr…" at bounding box center [929, 261] width 265 height 71
click at [892, 194] on button "View Repair Budget Review" at bounding box center [929, 207] width 265 height 26
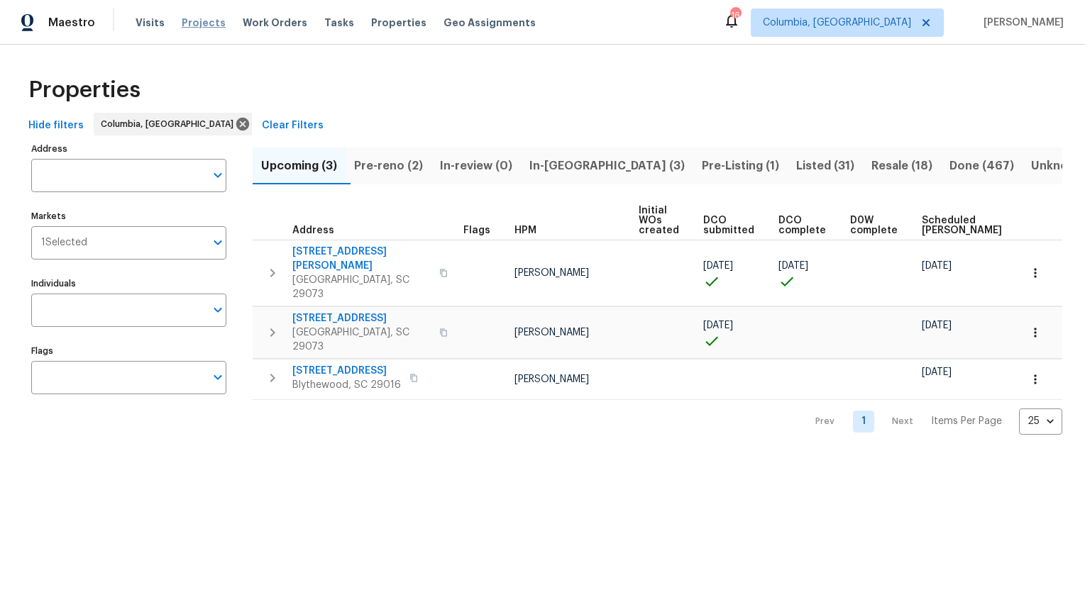
click at [201, 23] on span "Projects" at bounding box center [204, 23] width 44 height 14
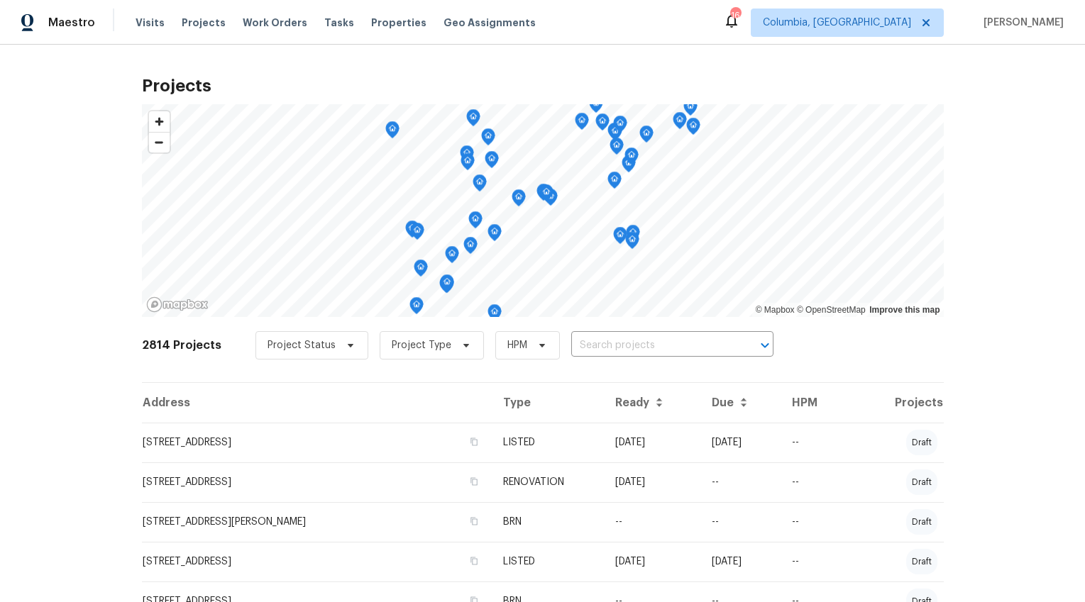
click at [632, 343] on input "text" at bounding box center [652, 346] width 162 height 22
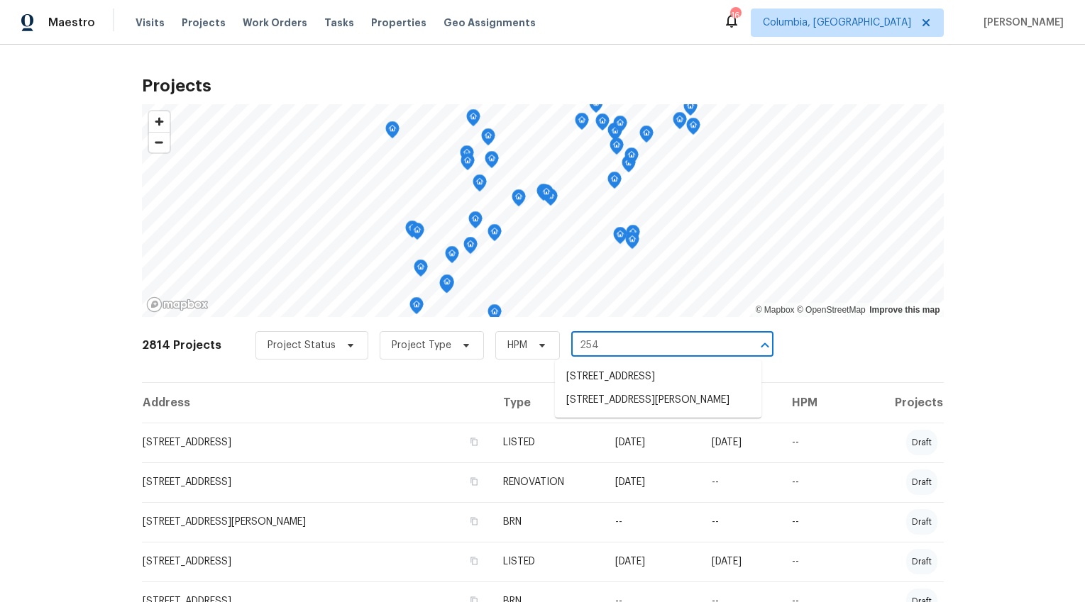
type input "2540"
click at [627, 376] on li "[STREET_ADDRESS]" at bounding box center [658, 376] width 206 height 23
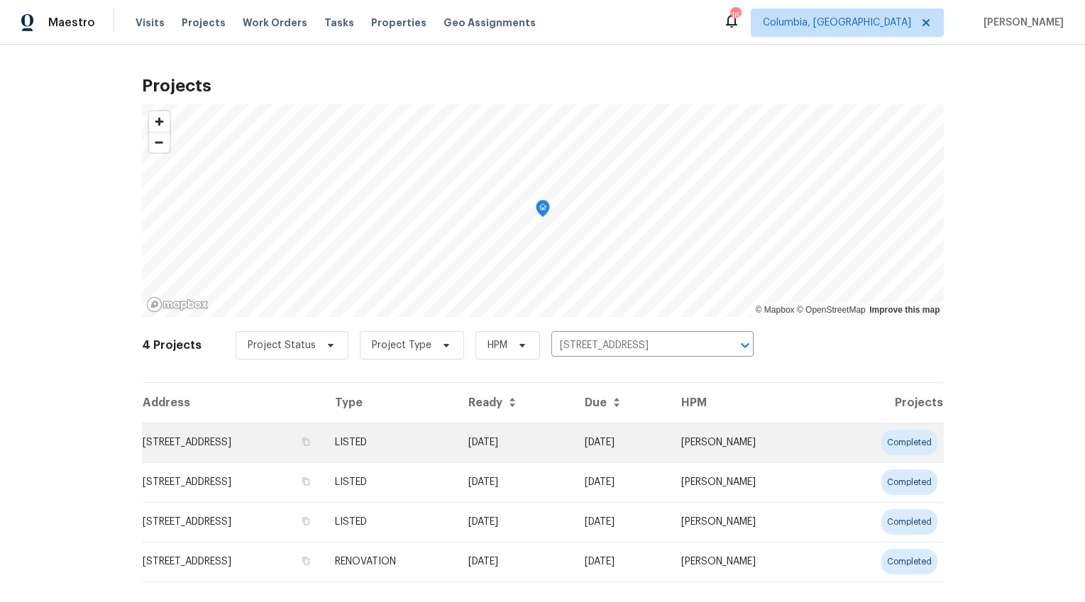
click at [324, 431] on td "[STREET_ADDRESS]" at bounding box center [233, 443] width 182 height 40
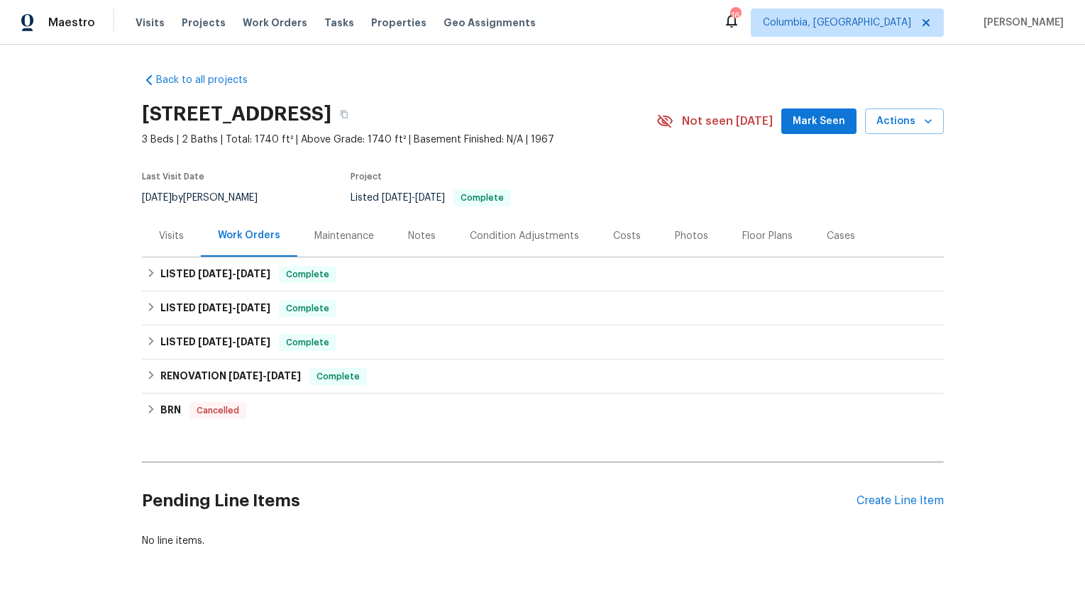
click at [175, 242] on div "Visits" at bounding box center [171, 236] width 25 height 14
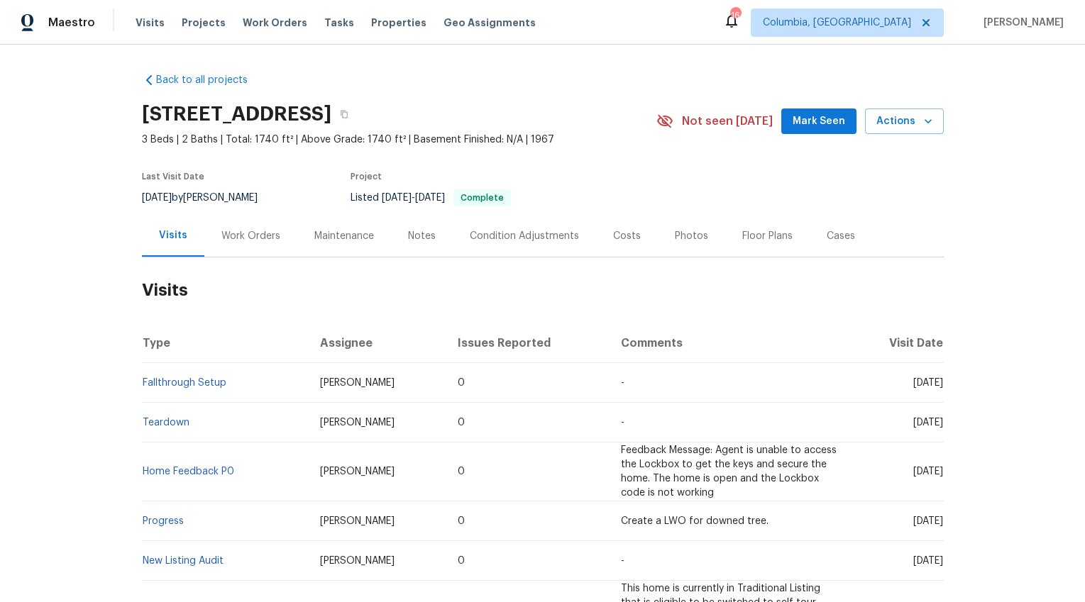
click at [622, 237] on div "Costs" at bounding box center [627, 236] width 28 height 14
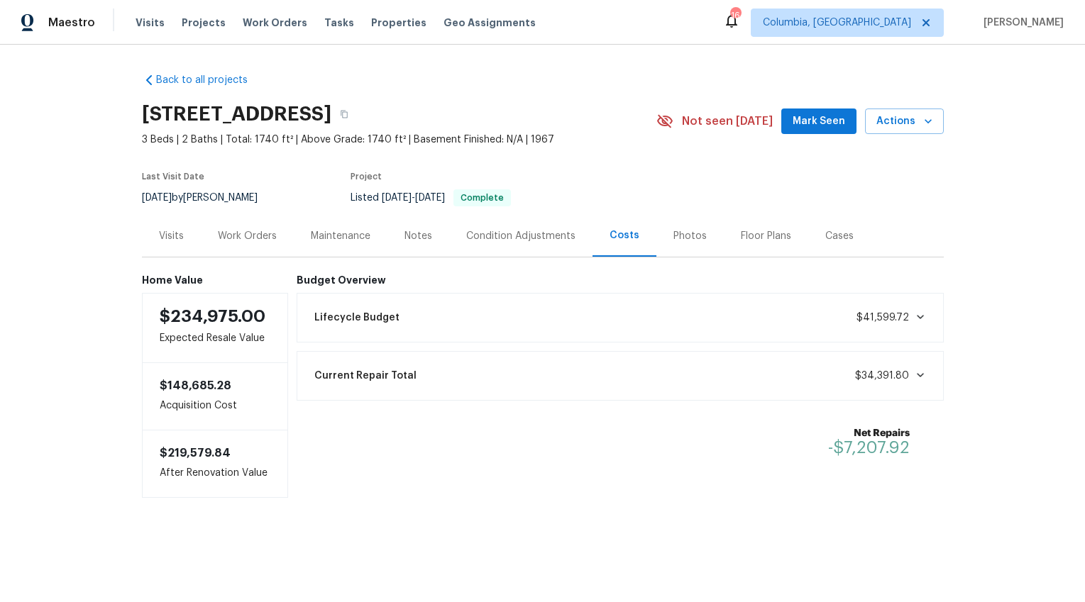
click at [242, 237] on div "Work Orders" at bounding box center [247, 236] width 59 height 14
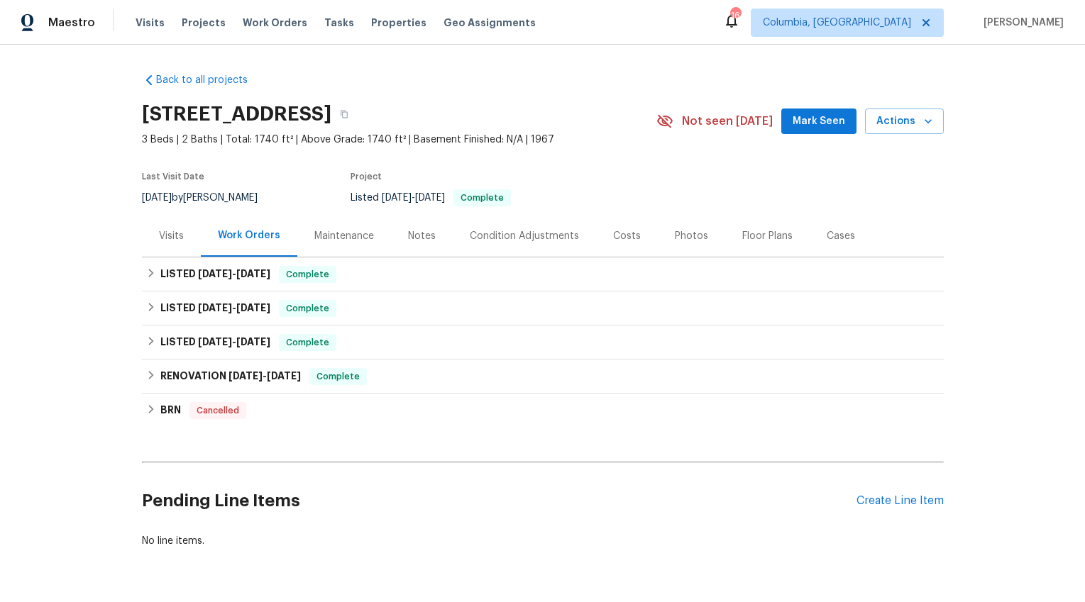
click at [682, 237] on div "Photos" at bounding box center [691, 236] width 33 height 14
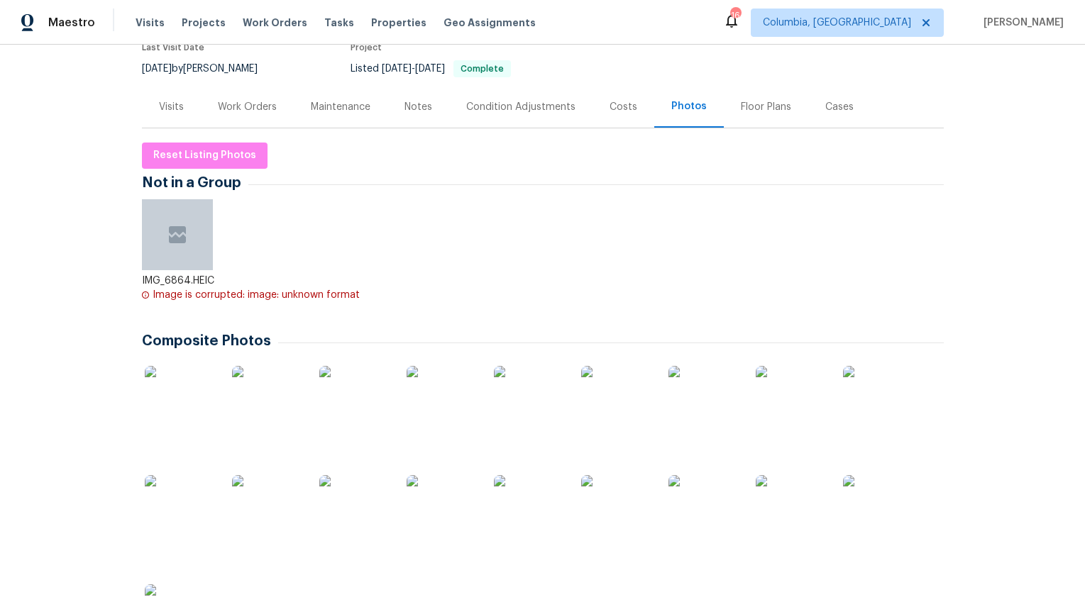
scroll to position [187, 0]
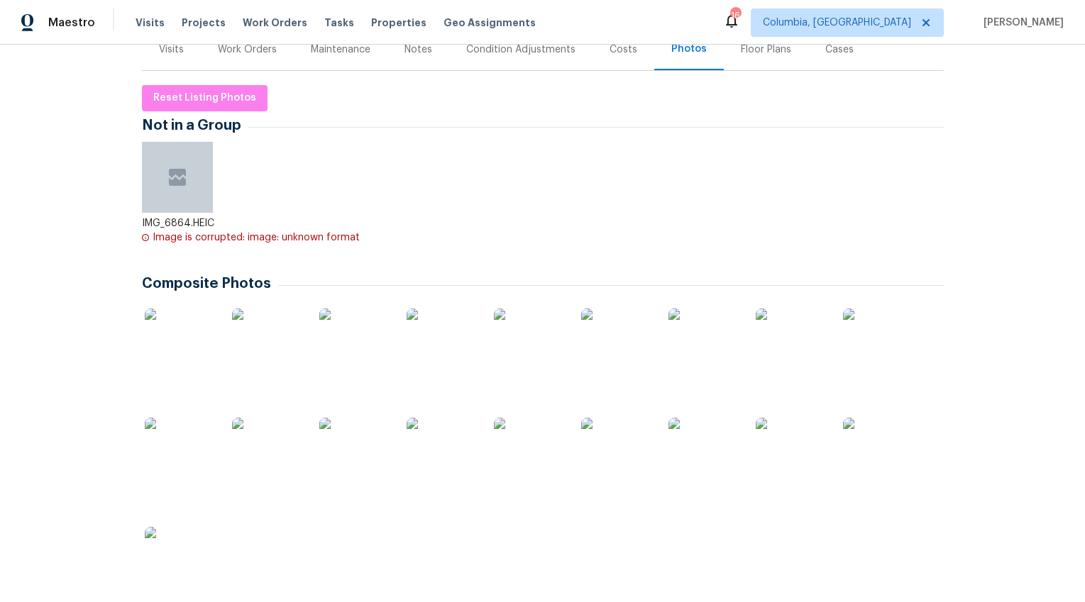
click at [184, 347] on img at bounding box center [180, 344] width 71 height 71
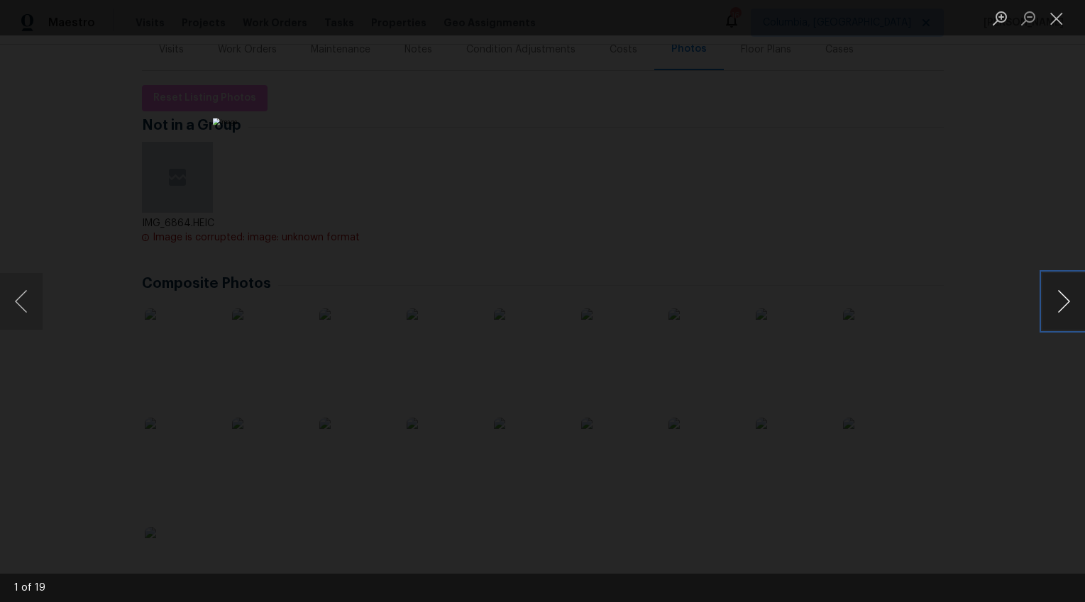
click at [1054, 301] on button "Next image" at bounding box center [1063, 301] width 43 height 57
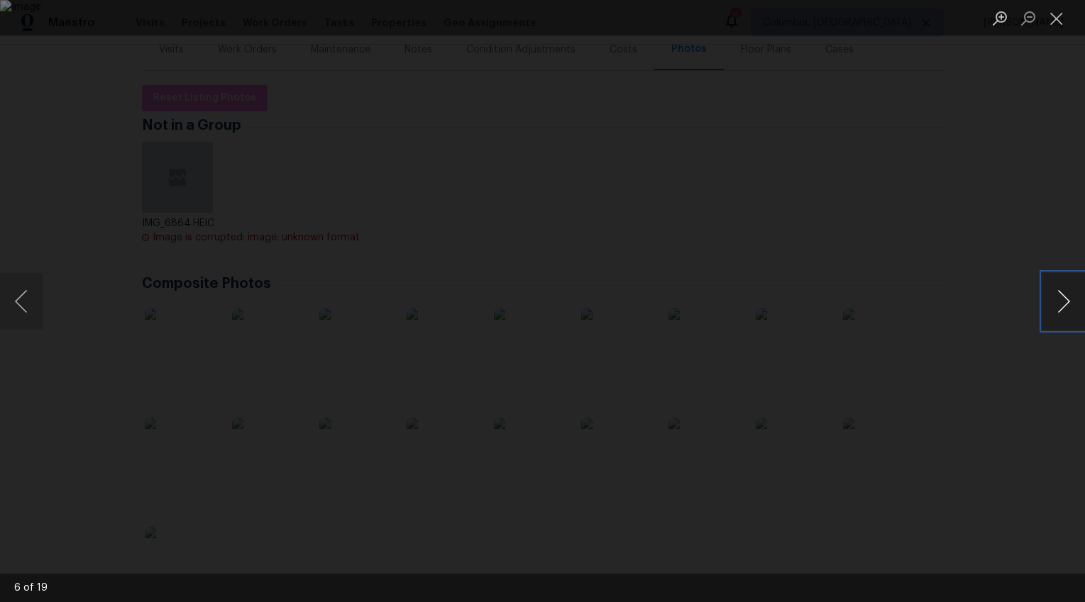
click at [1054, 301] on button "Next image" at bounding box center [1063, 301] width 43 height 57
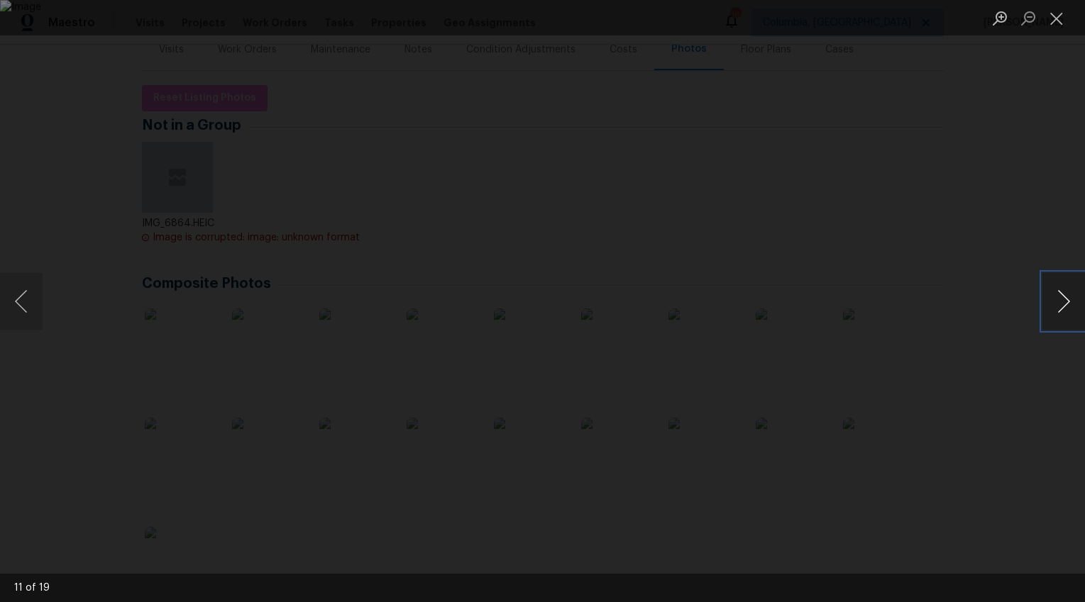
click at [1054, 301] on button "Next image" at bounding box center [1063, 301] width 43 height 57
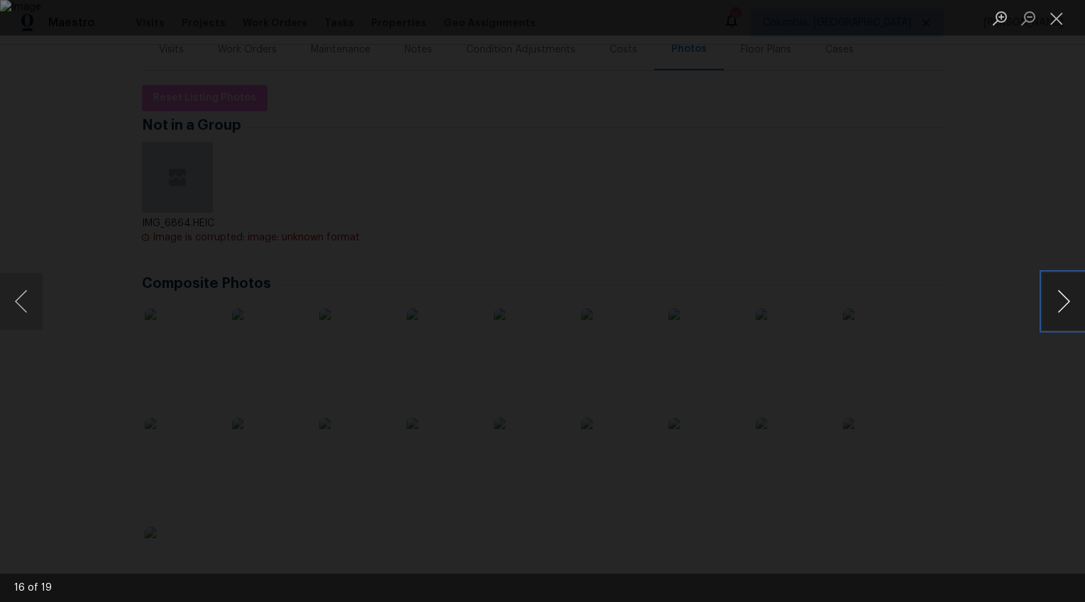
click at [1054, 301] on button "Next image" at bounding box center [1063, 301] width 43 height 57
click at [1030, 400] on div "Lightbox" at bounding box center [542, 301] width 1085 height 602
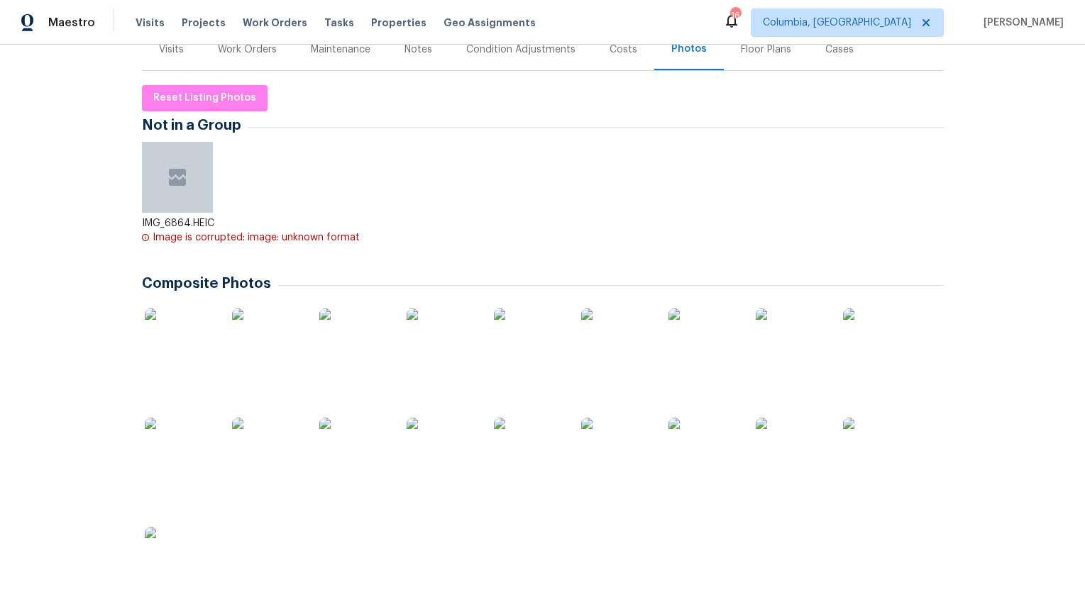
scroll to position [83, 0]
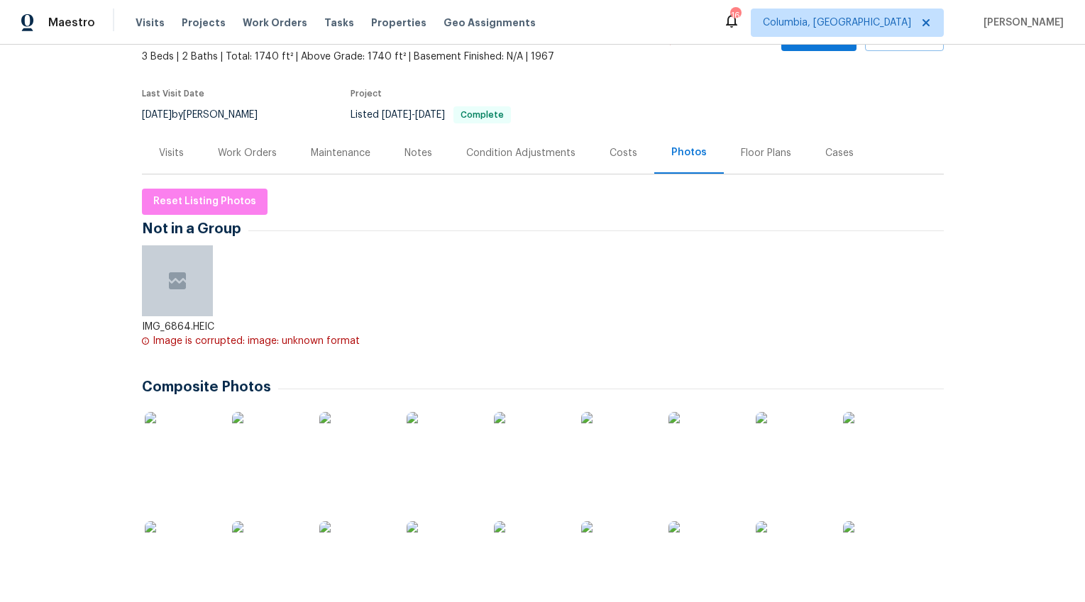
click at [494, 172] on div "Condition Adjustments" at bounding box center [520, 153] width 143 height 42
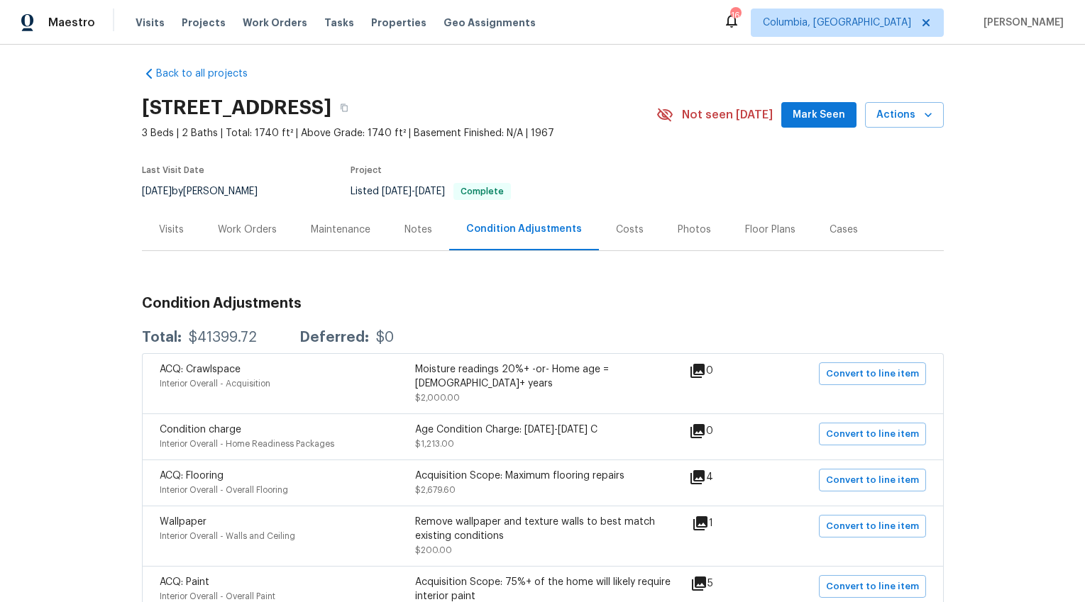
scroll to position [5, 0]
click at [622, 228] on div "Costs" at bounding box center [630, 231] width 28 height 14
